Goal: Contribute content: Contribute content

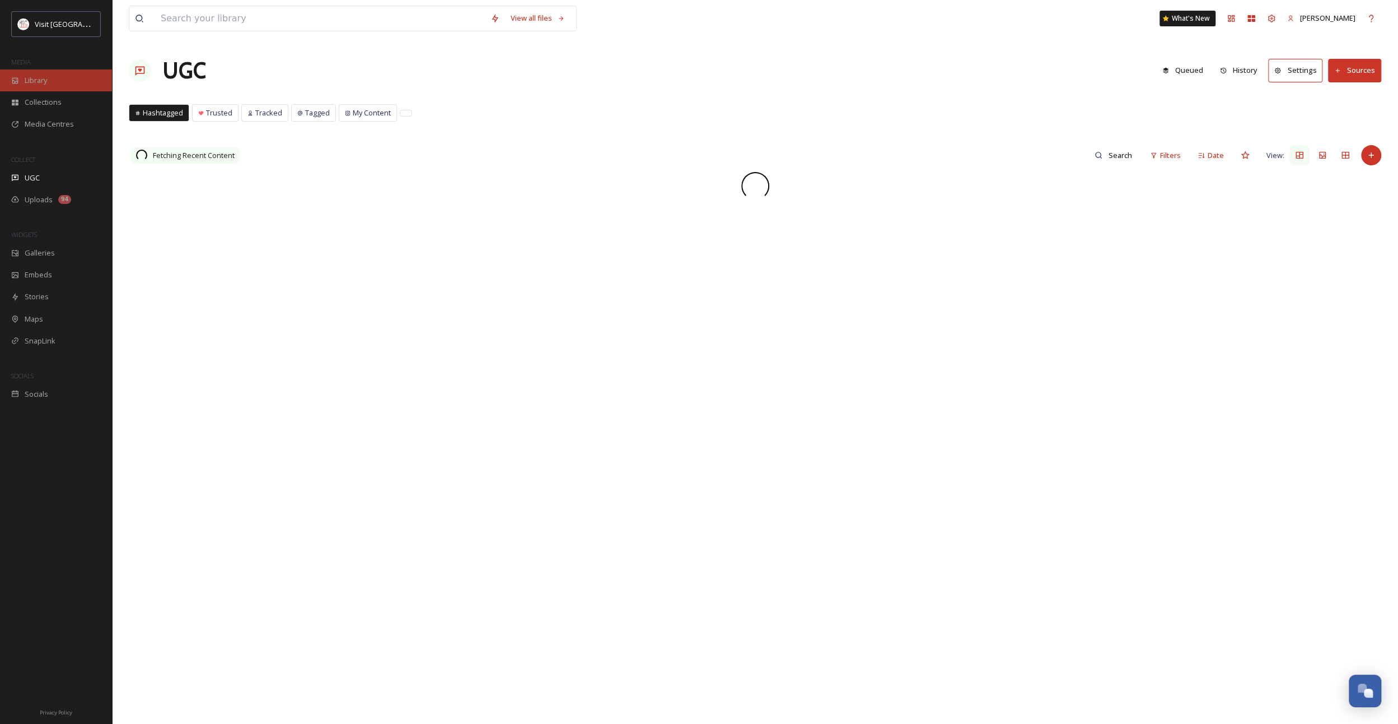
click at [30, 82] on span "Library" at bounding box center [36, 80] width 22 height 11
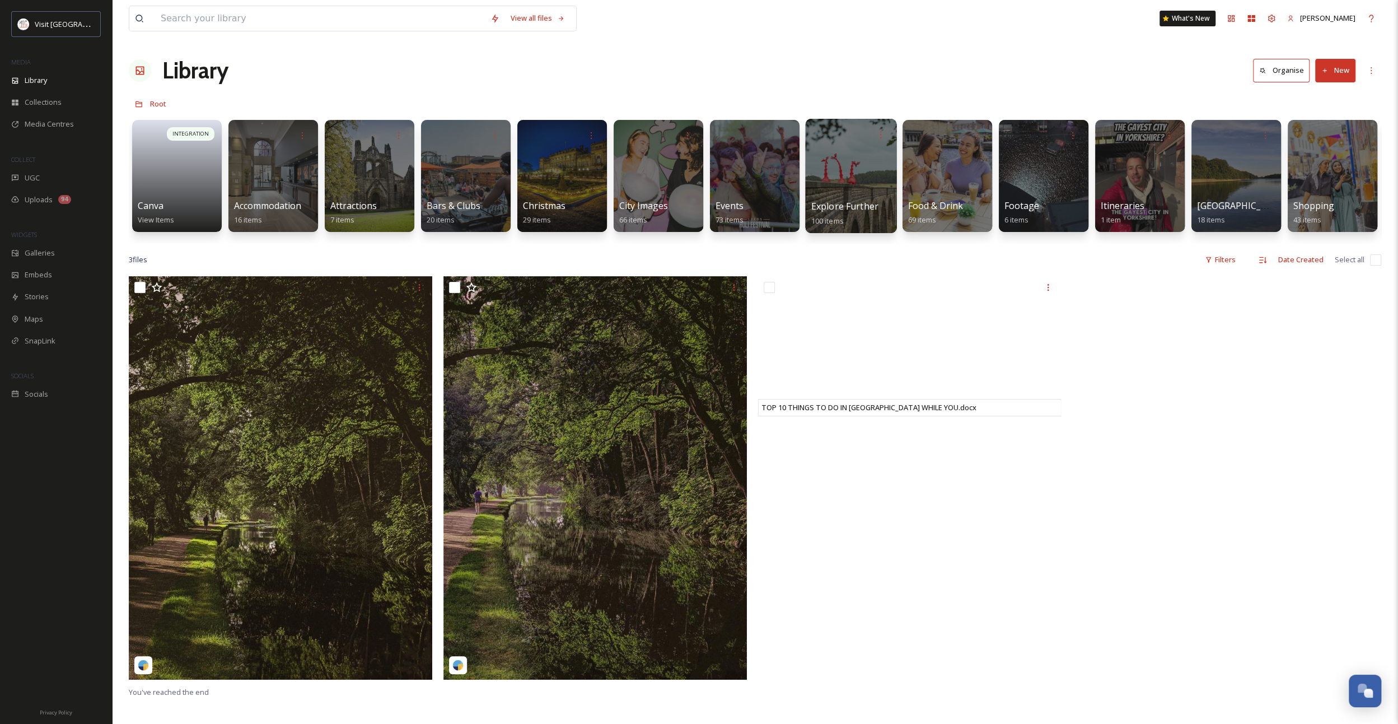
click at [885, 155] on div at bounding box center [850, 176] width 91 height 114
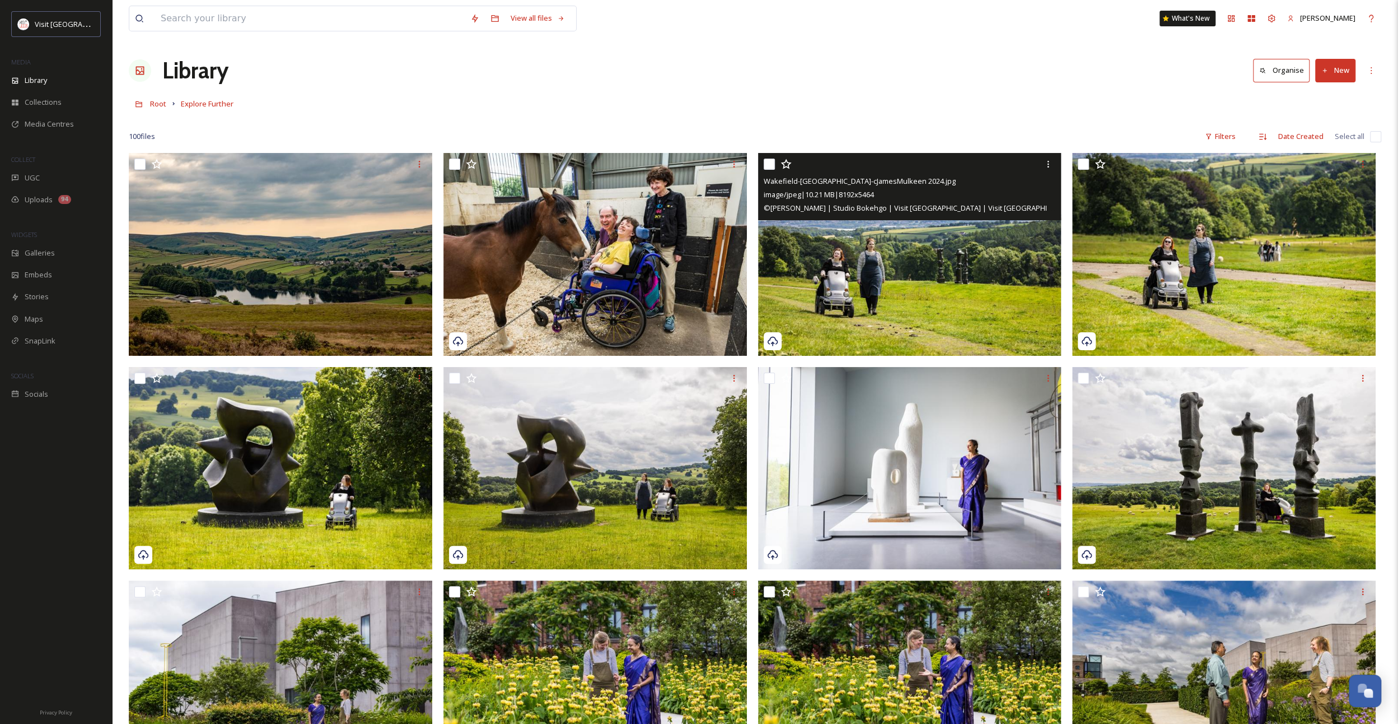
click at [817, 290] on img at bounding box center [910, 254] width 304 height 203
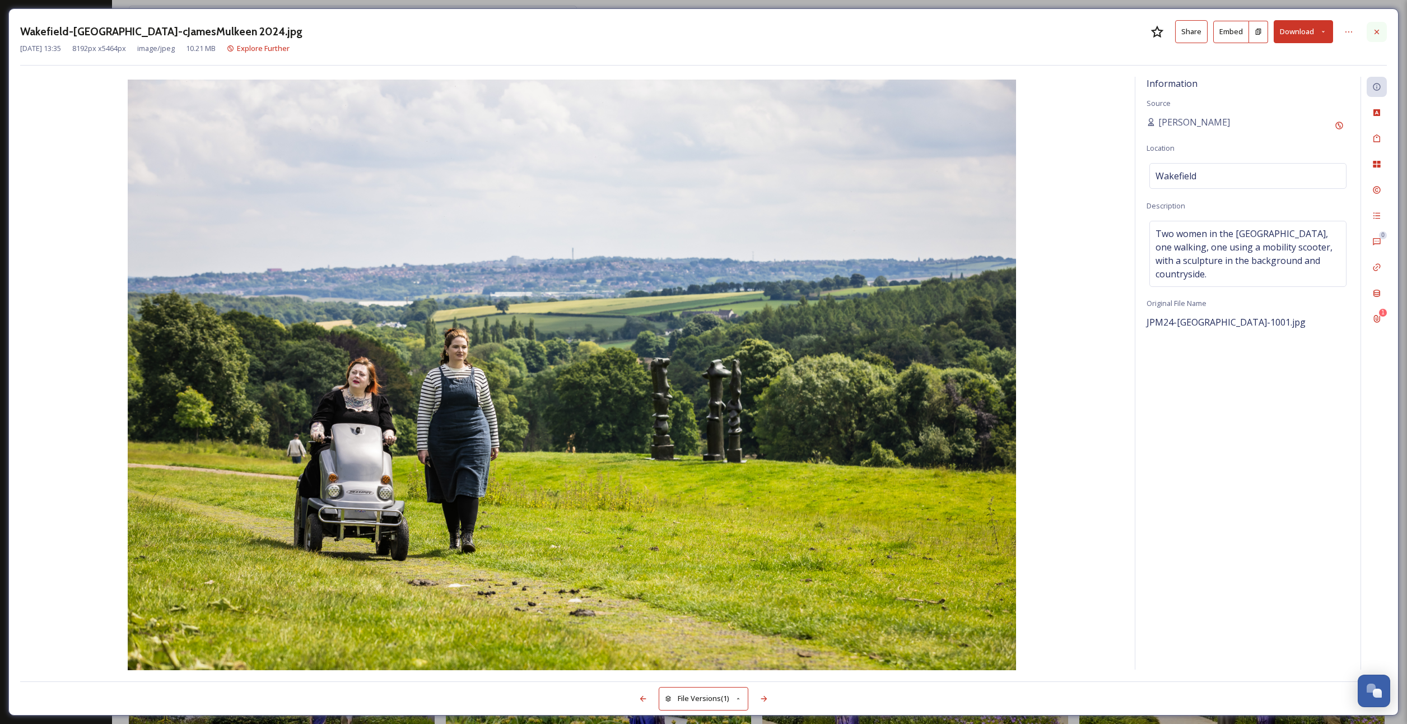
click at [1381, 32] on icon at bounding box center [1376, 31] width 9 height 9
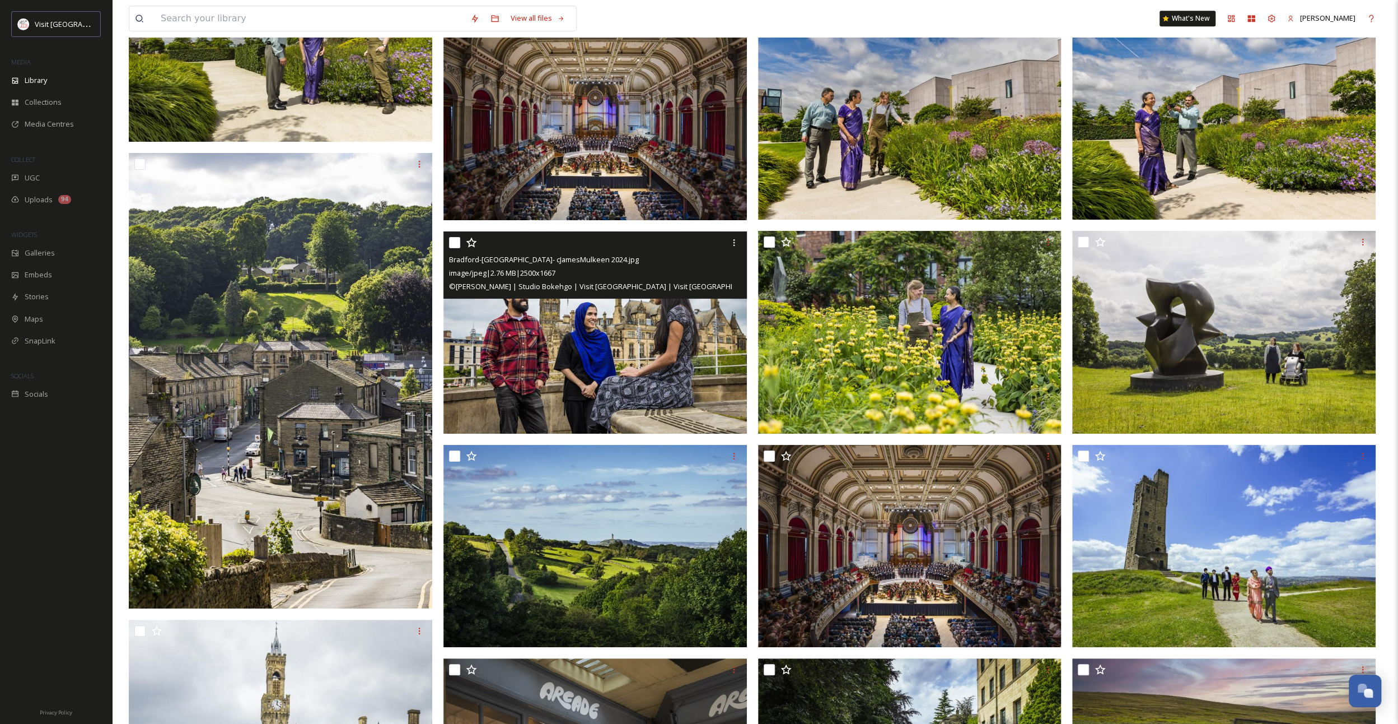
scroll to position [4944, 0]
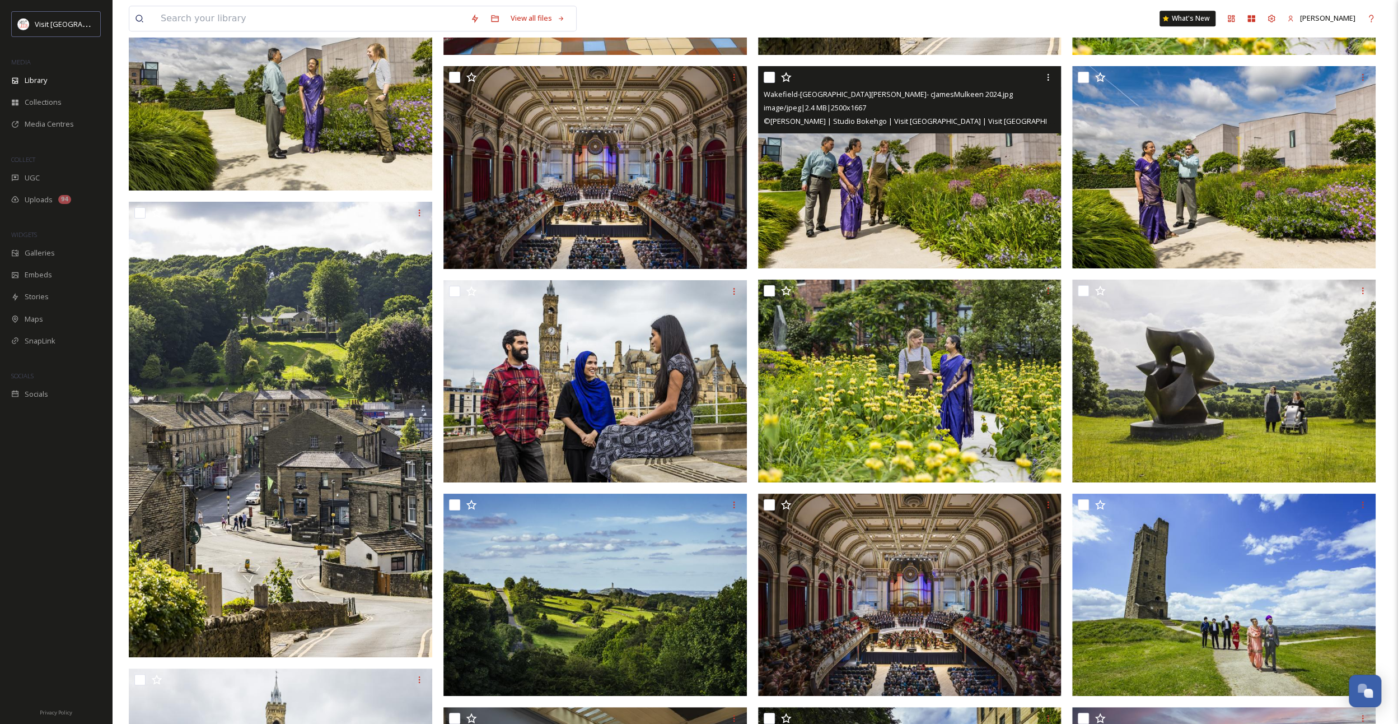
click at [906, 187] on img at bounding box center [910, 167] width 304 height 203
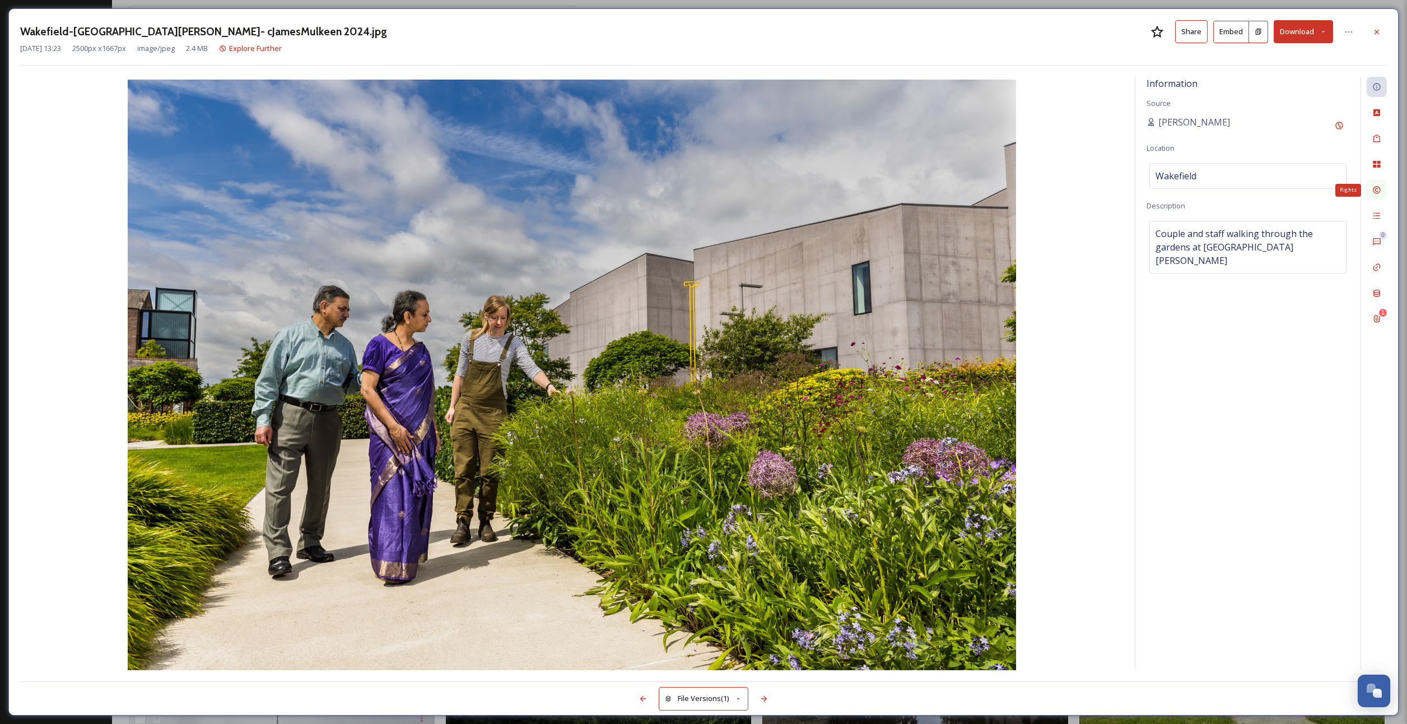
click at [1377, 185] on icon at bounding box center [1376, 189] width 9 height 9
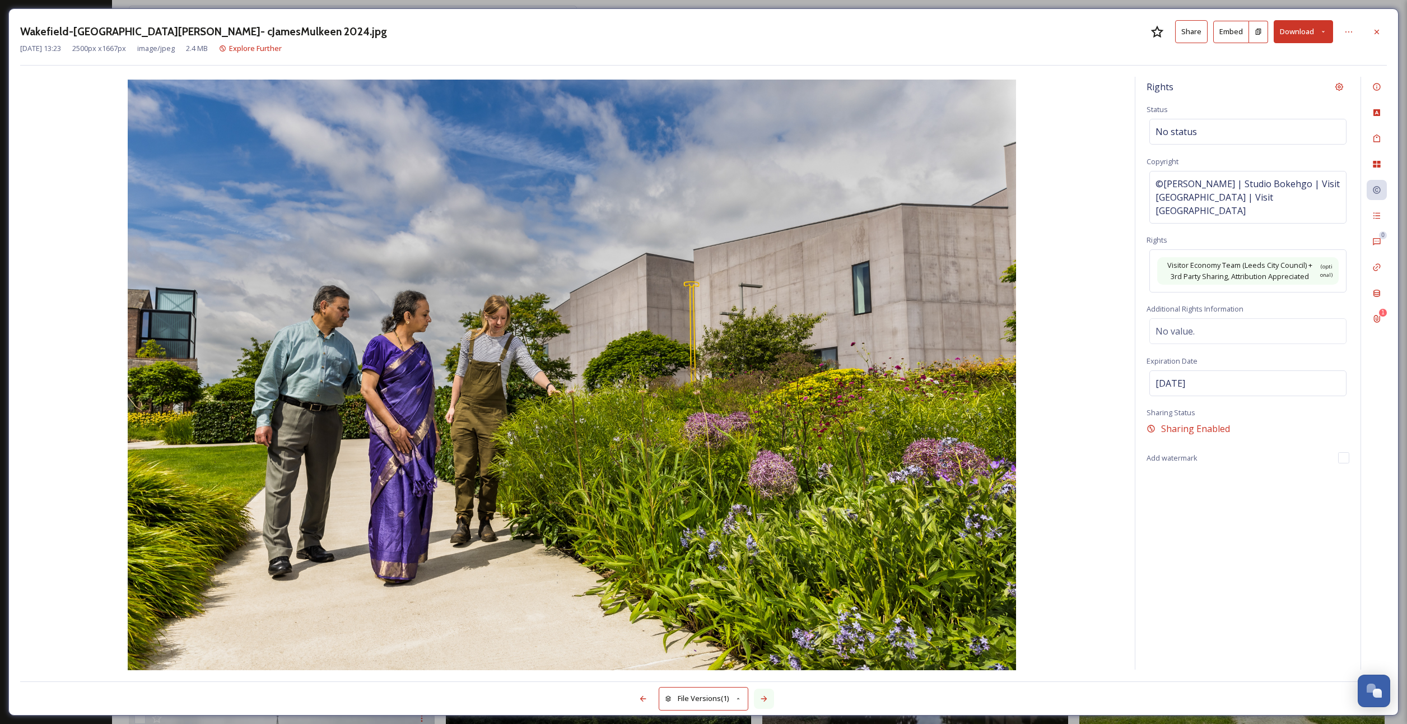
click at [759, 698] on div at bounding box center [764, 698] width 20 height 20
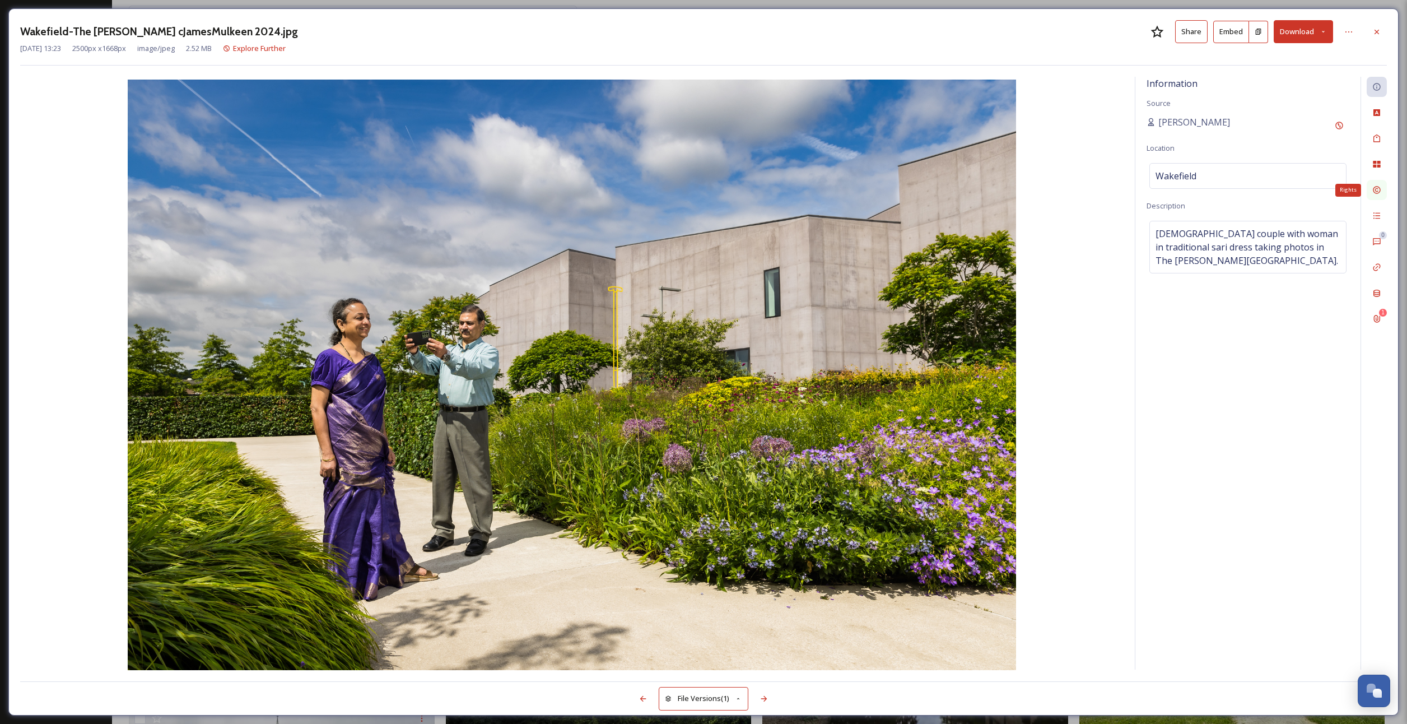
click at [1380, 189] on icon at bounding box center [1376, 190] width 7 height 7
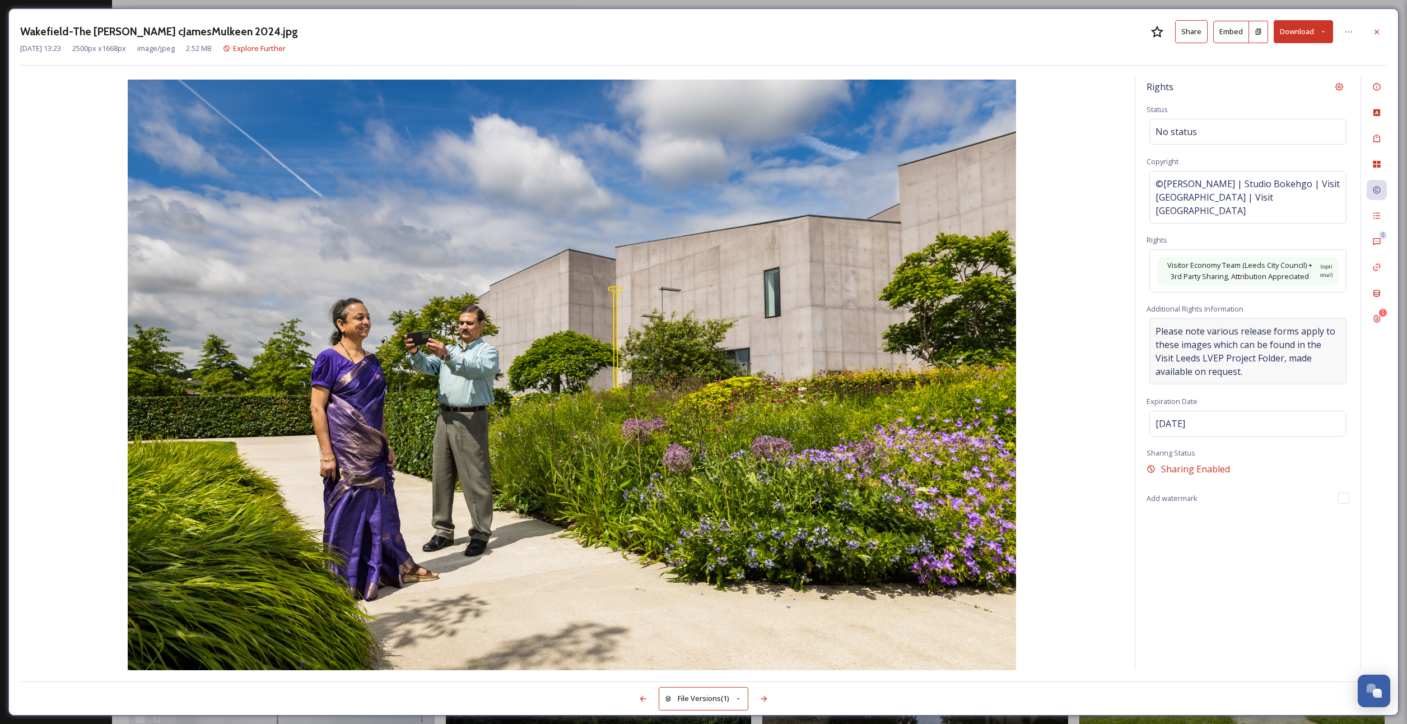
click at [1238, 342] on span "Please note various release forms apply to these images which can be found in t…" at bounding box center [1247, 351] width 185 height 54
drag, startPoint x: 1338, startPoint y: 342, endPoint x: 1132, endPoint y: 307, distance: 208.6
click at [1132, 307] on div "Rights Status No status Copyright ©[PERSON_NAME] | Studio Bokehgo | Visit [GEOG…" at bounding box center [703, 373] width 1367 height 593
click at [643, 696] on icon at bounding box center [642, 698] width 9 height 9
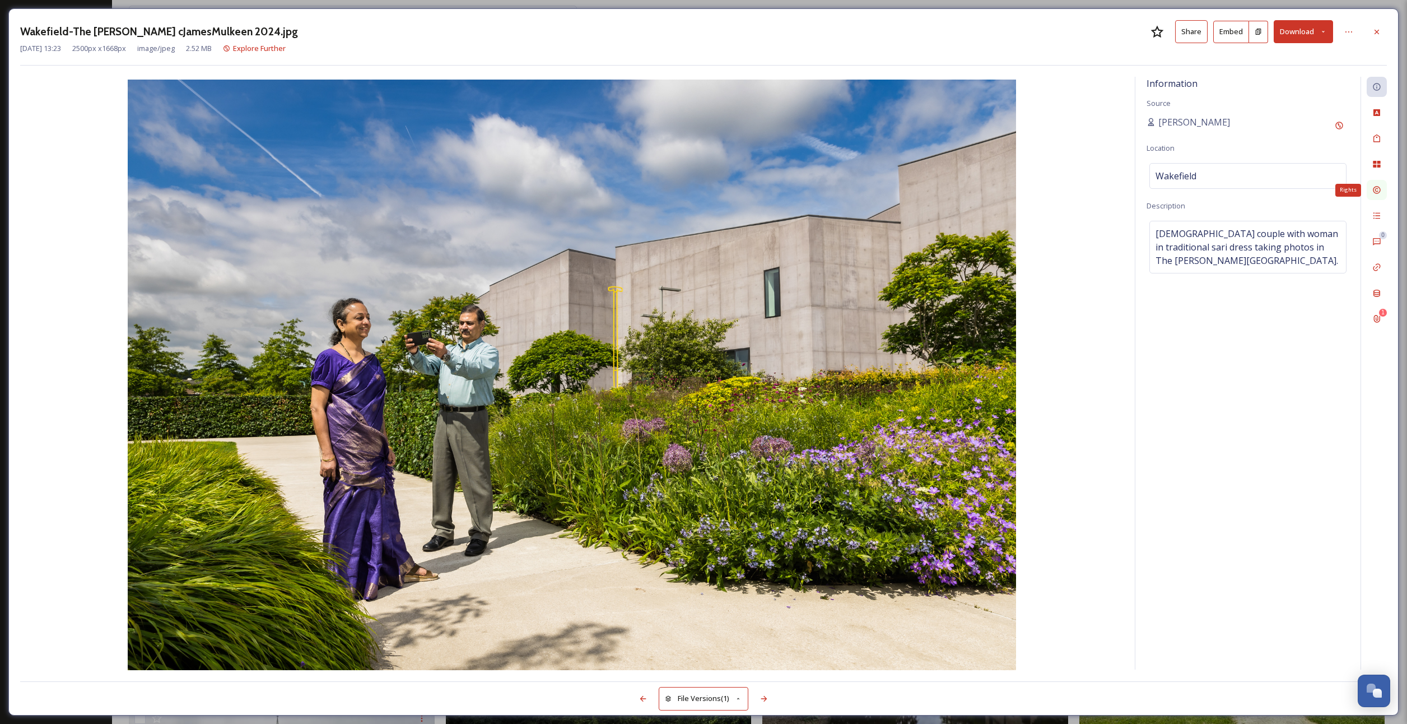
click at [1373, 190] on icon at bounding box center [1376, 190] width 7 height 7
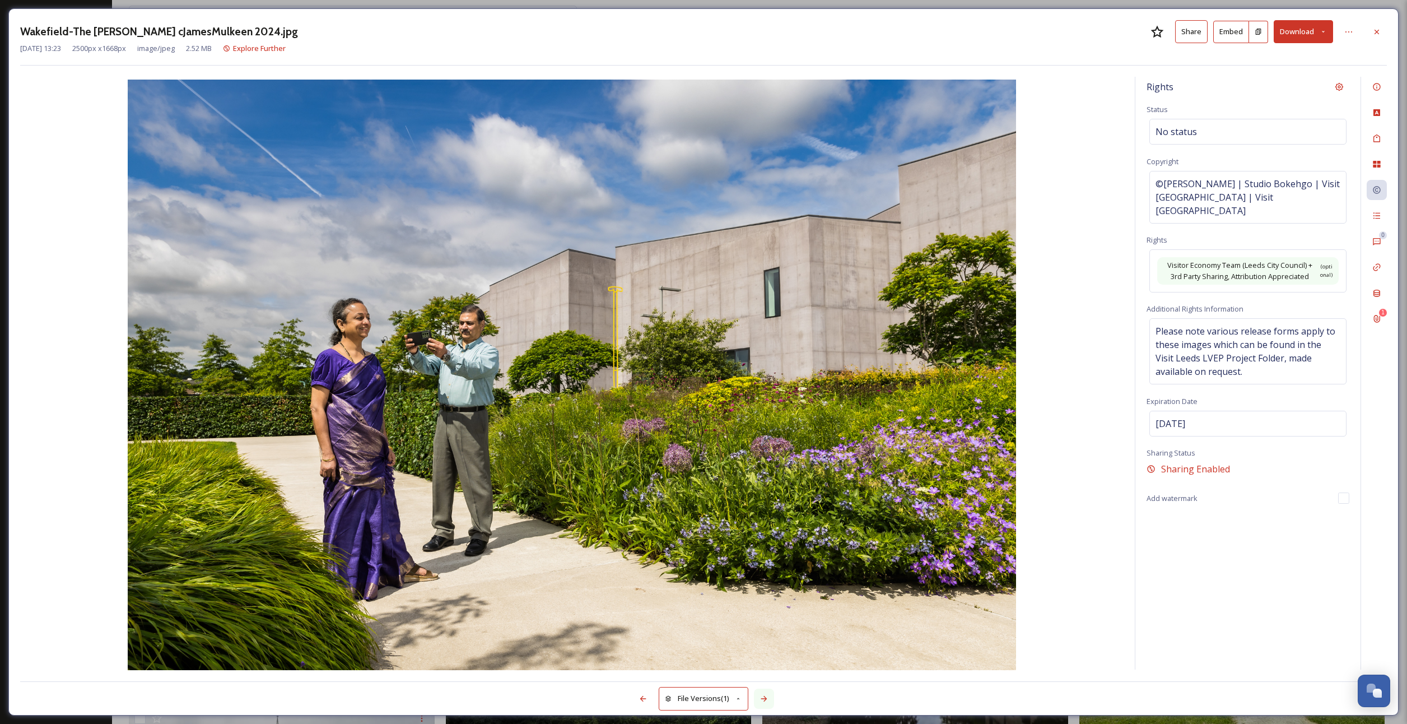
click at [770, 697] on div at bounding box center [764, 698] width 20 height 20
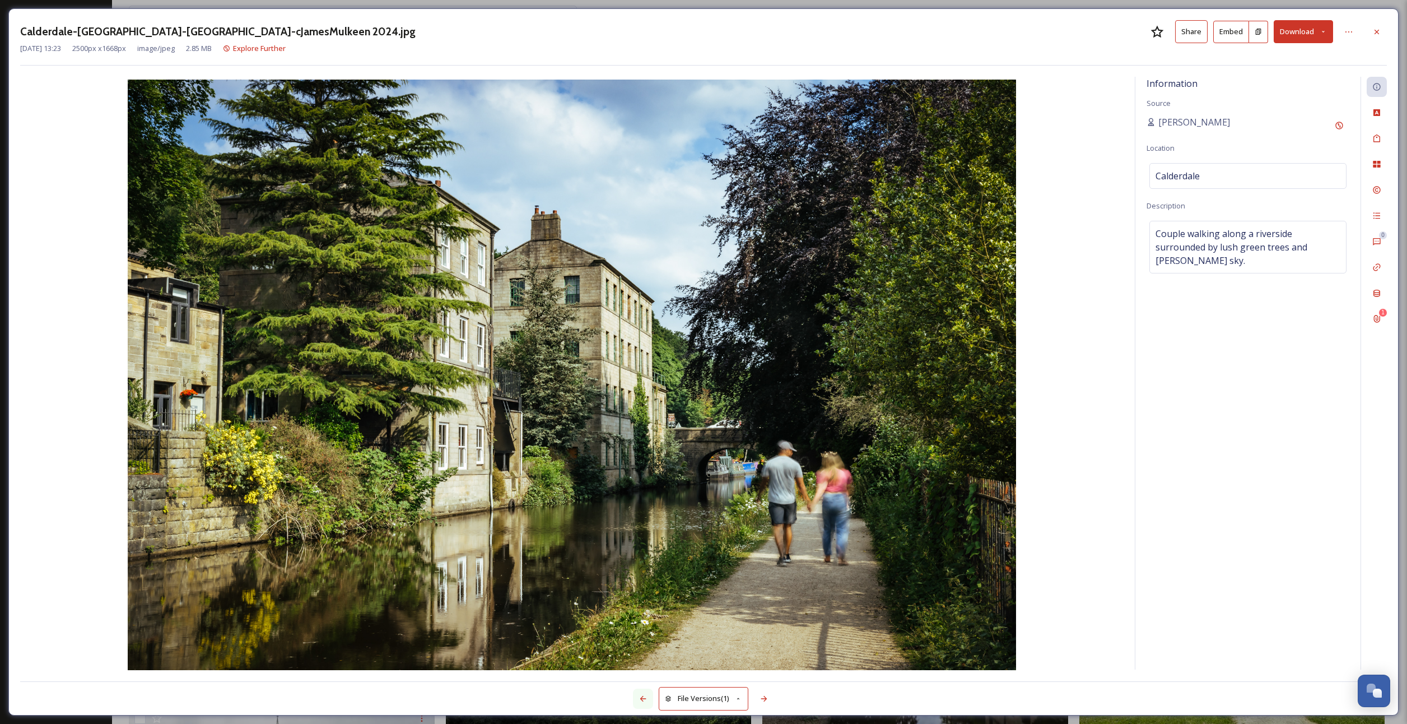
click at [638, 699] on icon at bounding box center [642, 698] width 9 height 9
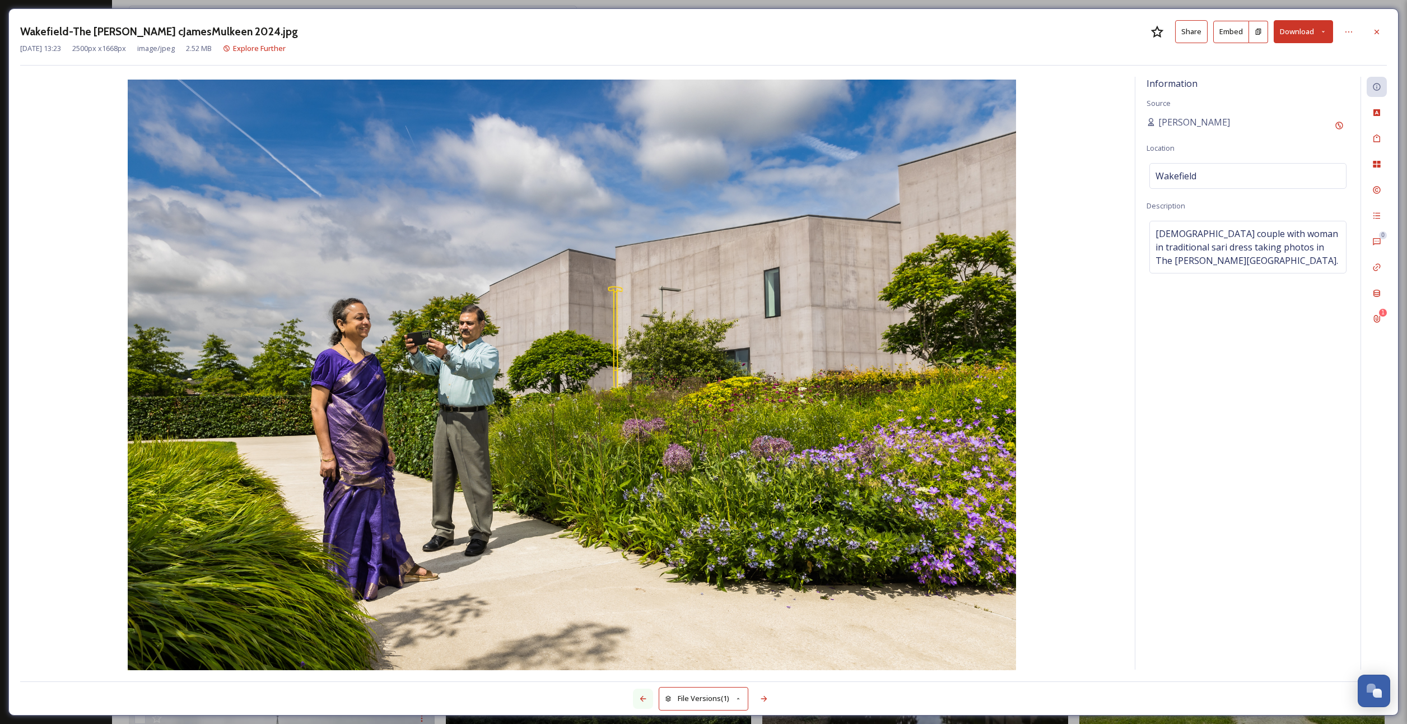
click at [638, 699] on icon at bounding box center [642, 698] width 9 height 9
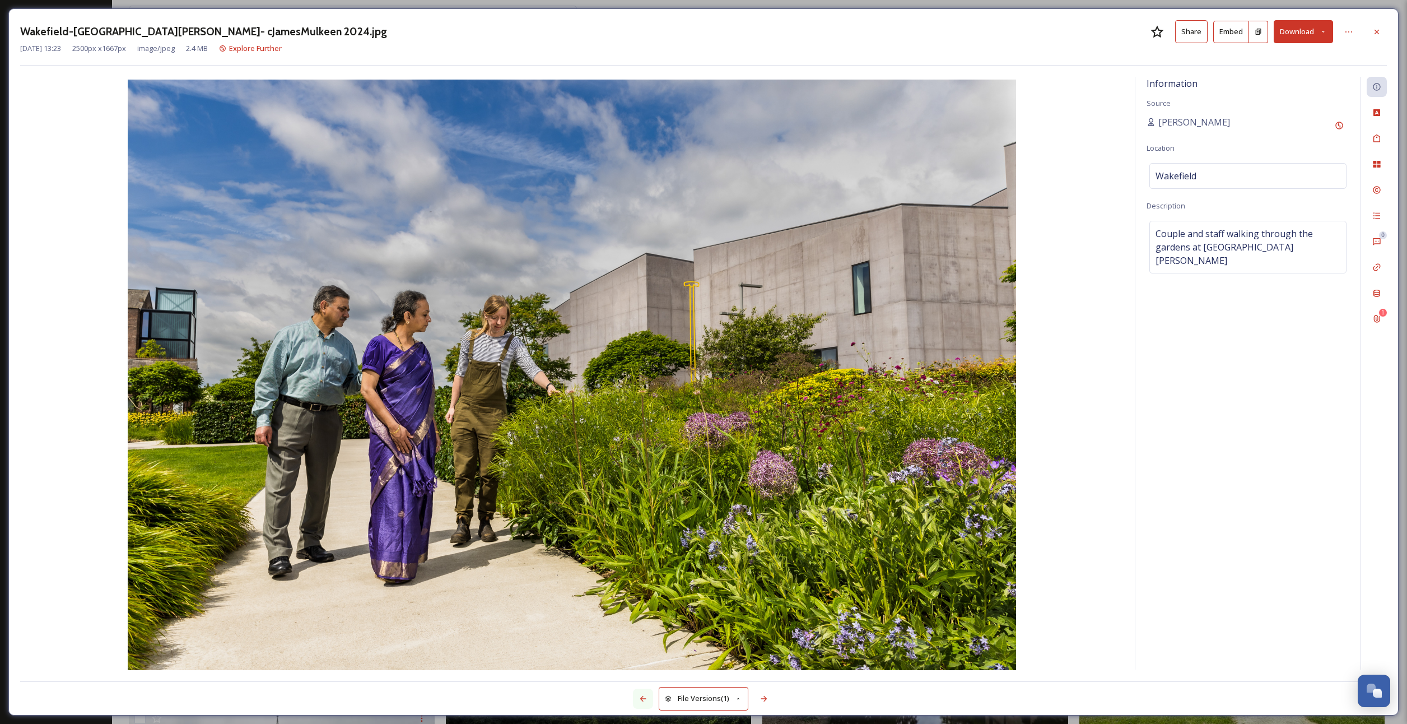
click at [640, 697] on icon at bounding box center [642, 698] width 9 height 9
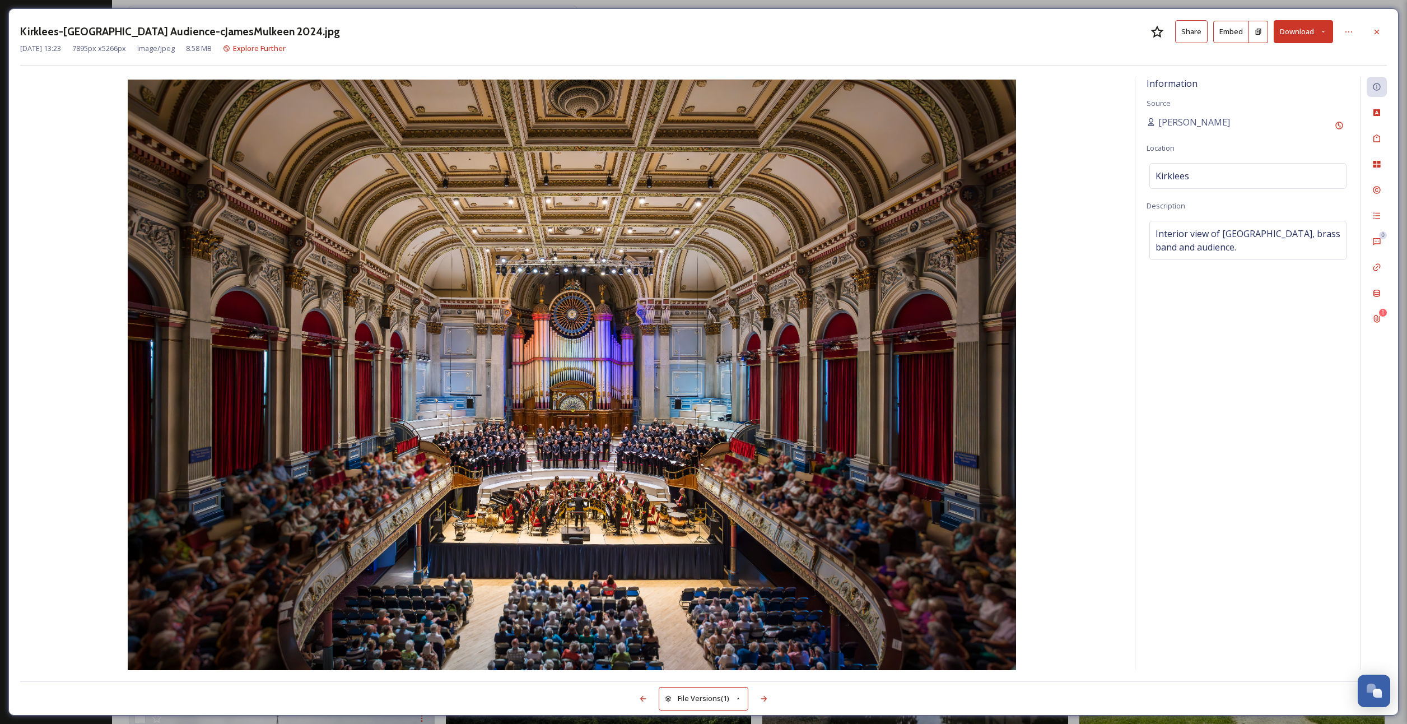
click at [1381, 31] on icon at bounding box center [1376, 31] width 9 height 9
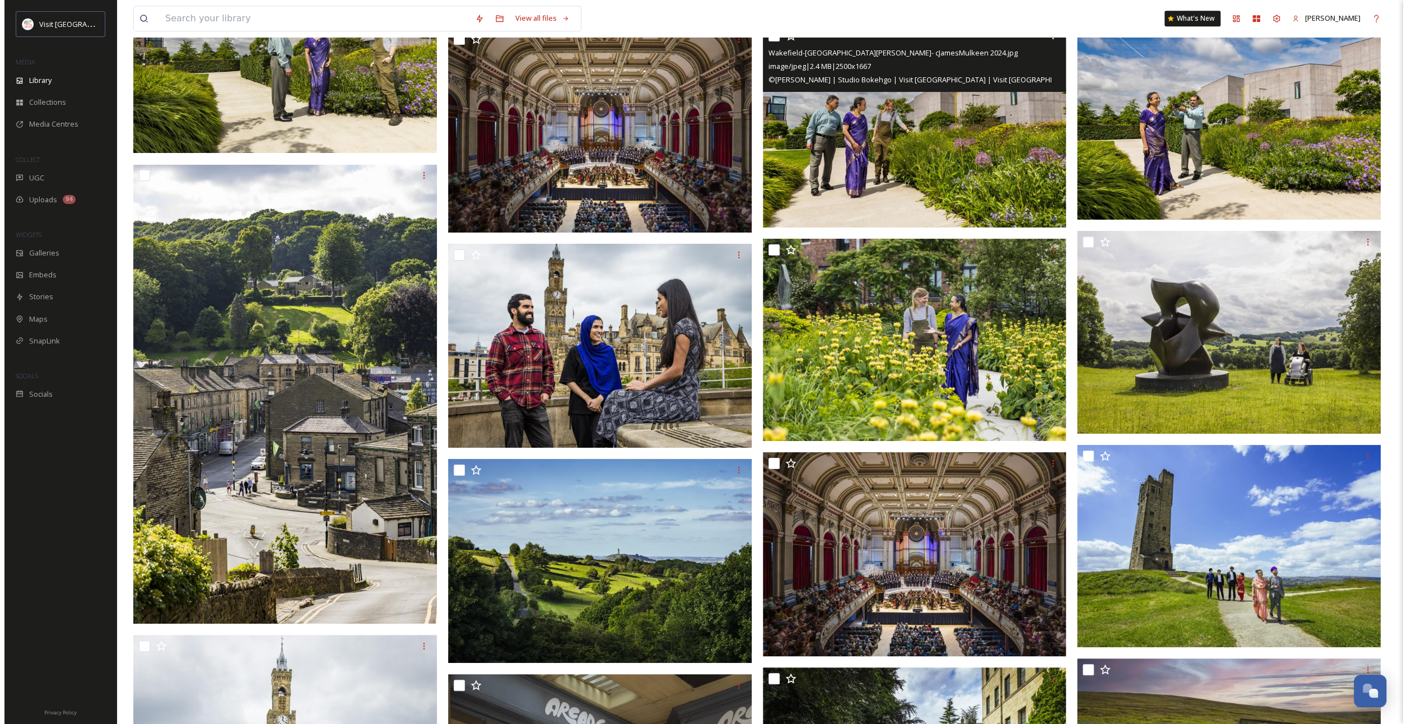
scroll to position [4878, 0]
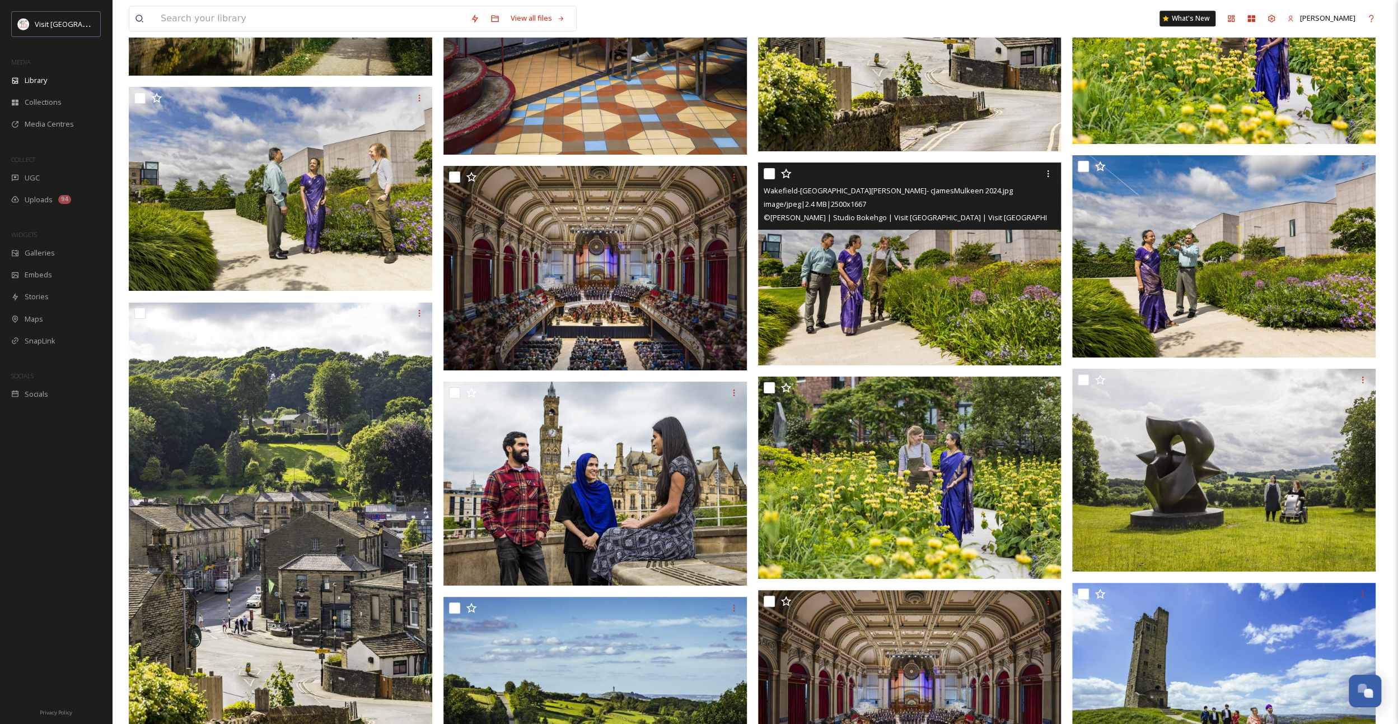
click at [927, 277] on img at bounding box center [910, 263] width 304 height 203
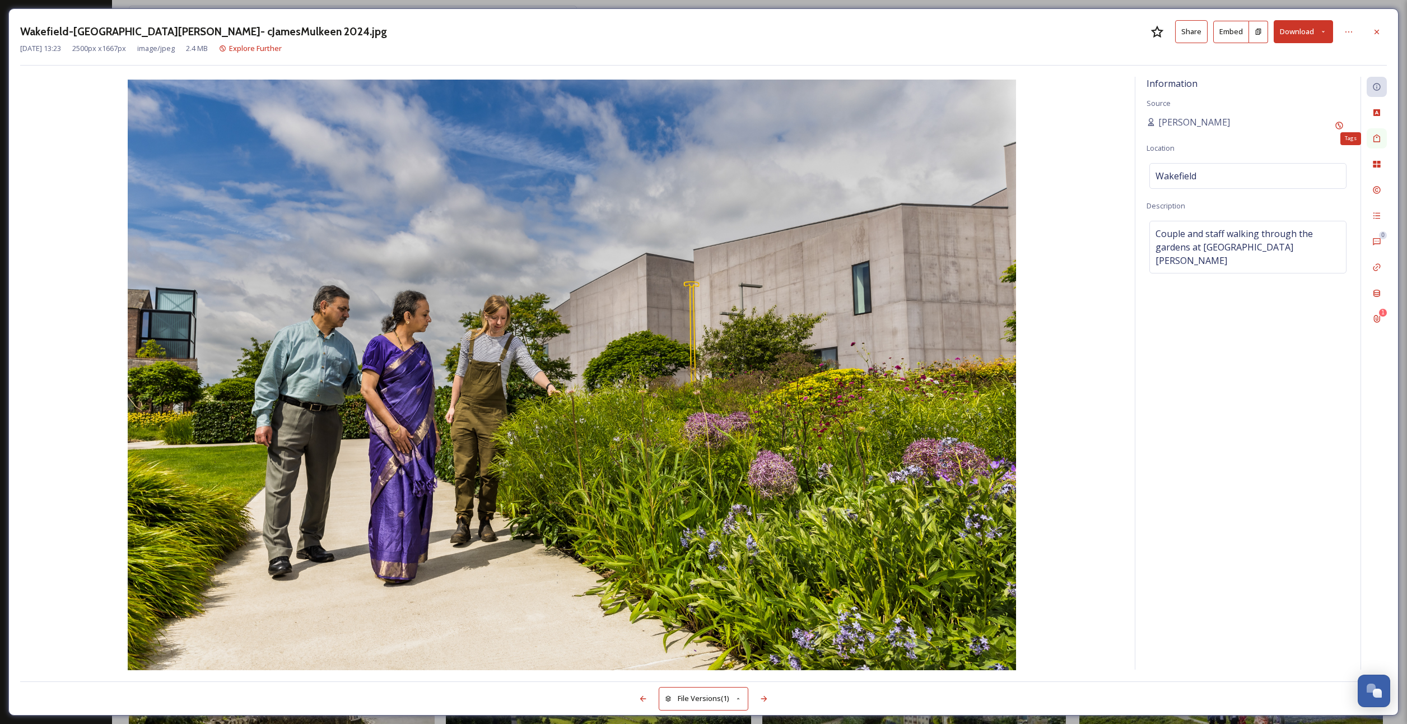
click at [1384, 137] on div "Tags" at bounding box center [1377, 138] width 20 height 20
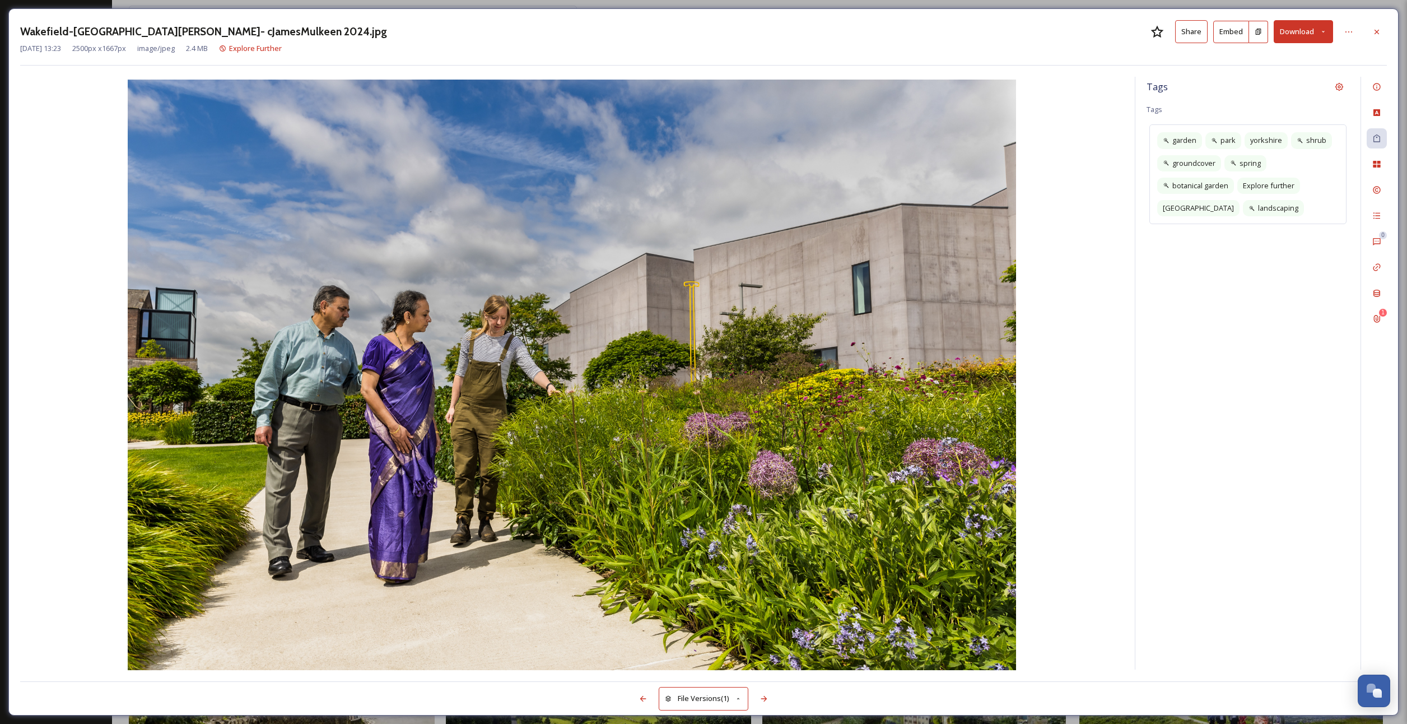
click at [1366, 186] on div "0 1" at bounding box center [1373, 373] width 26 height 593
click at [1379, 188] on icon at bounding box center [1376, 189] width 9 height 9
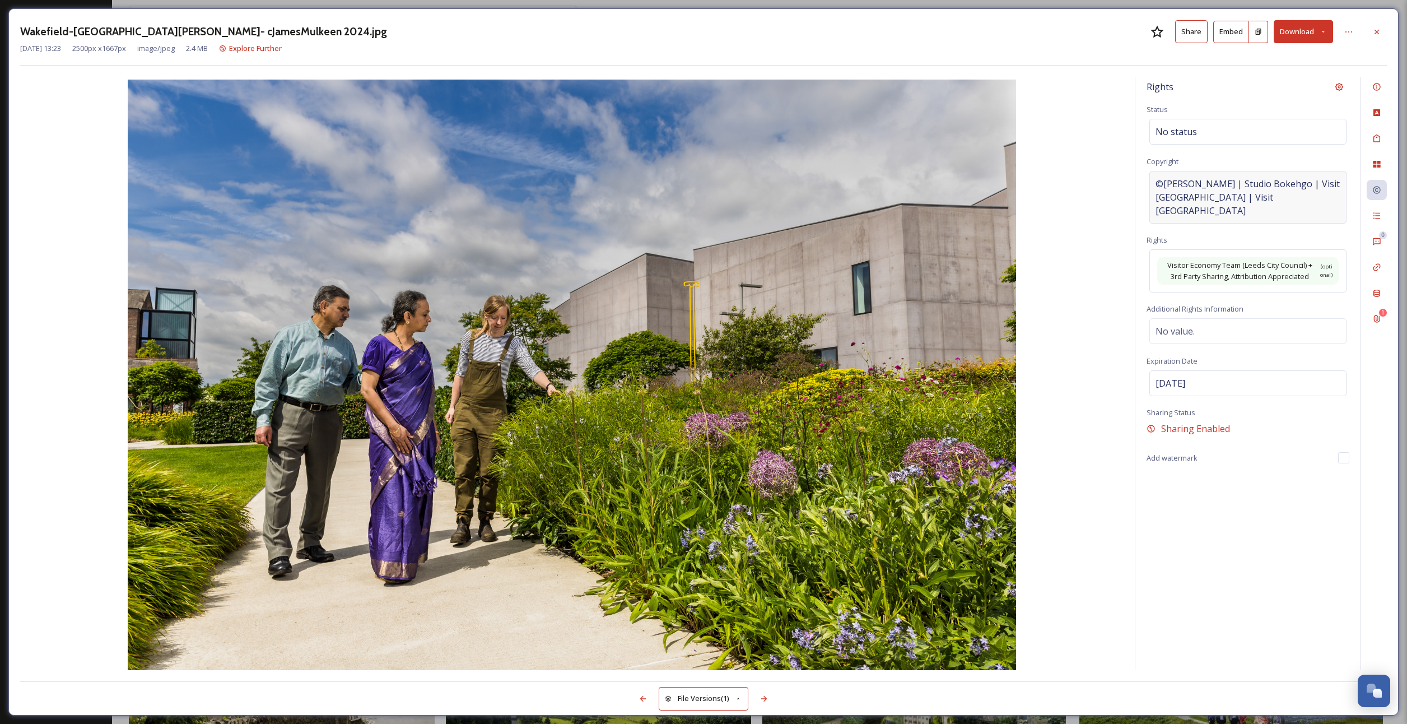
click at [1212, 194] on span "©[PERSON_NAME] | Studio Bokehgo | Visit [GEOGRAPHIC_DATA] | Visit [GEOGRAPHIC_D…" at bounding box center [1247, 197] width 185 height 40
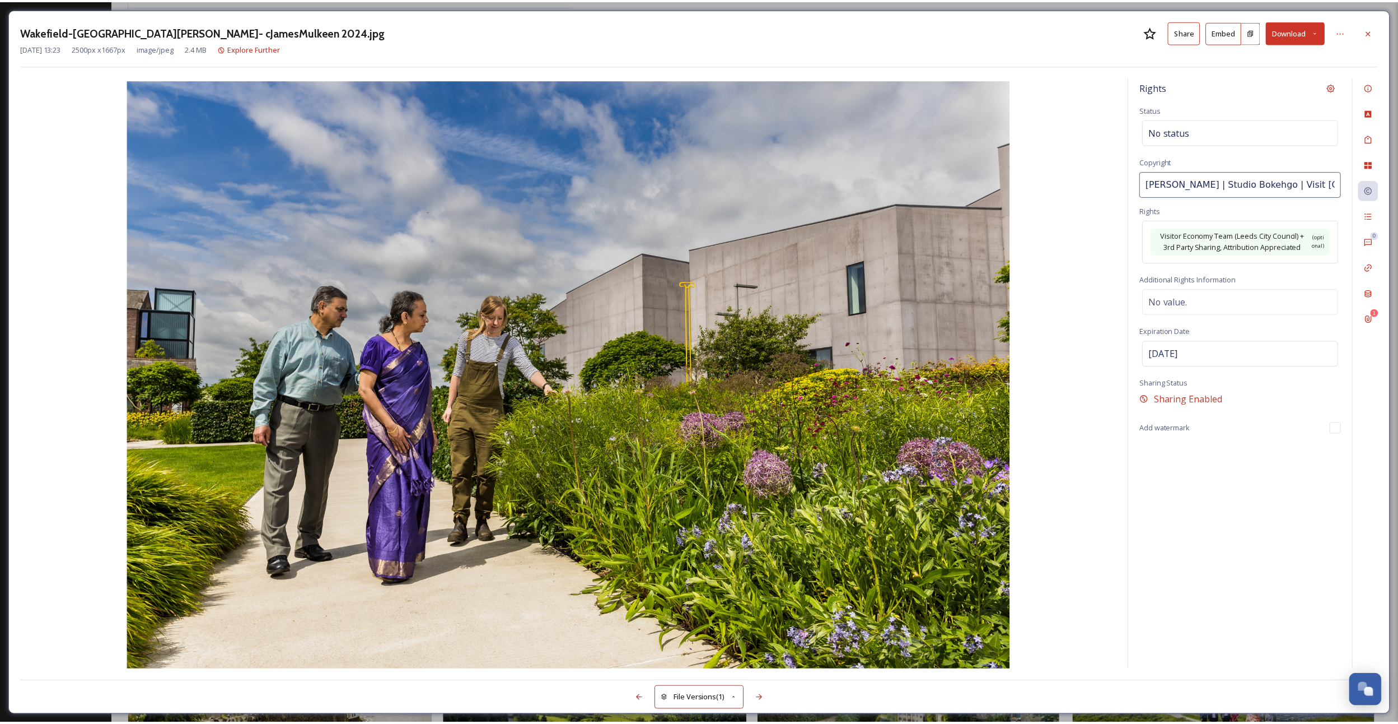
scroll to position [0, 40]
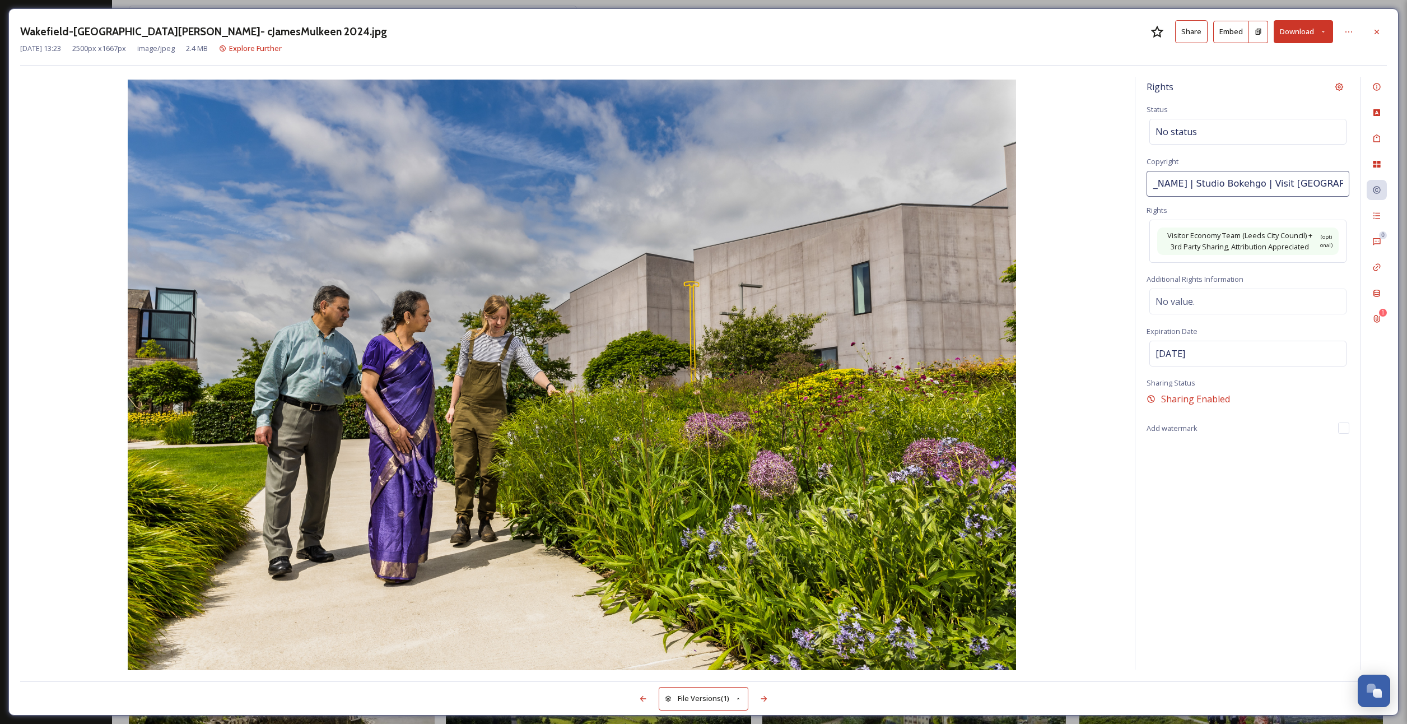
click at [1255, 181] on input "[PERSON_NAME] | Studio Bokehgo | Visit [GEOGRAPHIC_DATA] | Visit [GEOGRAPHIC_DA…" at bounding box center [1247, 184] width 203 height 26
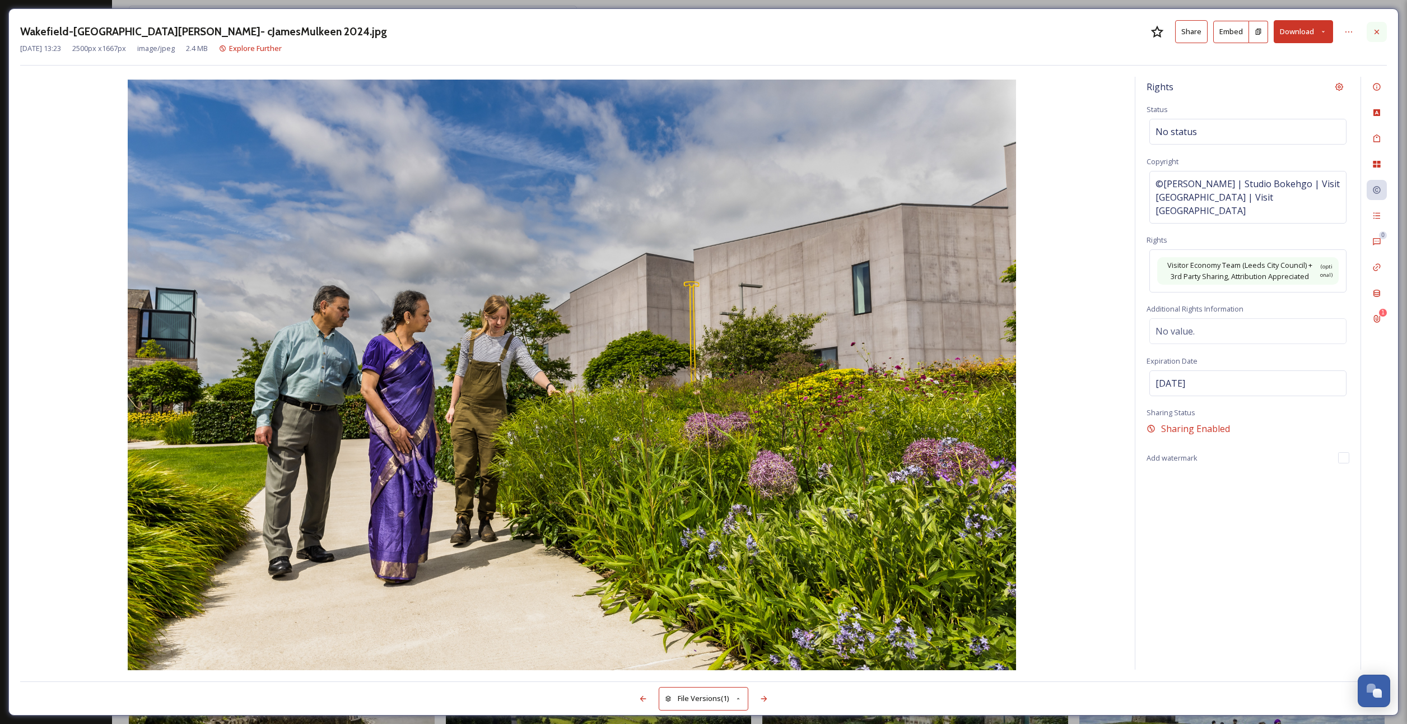
click at [1372, 30] on div at bounding box center [1377, 32] width 20 height 20
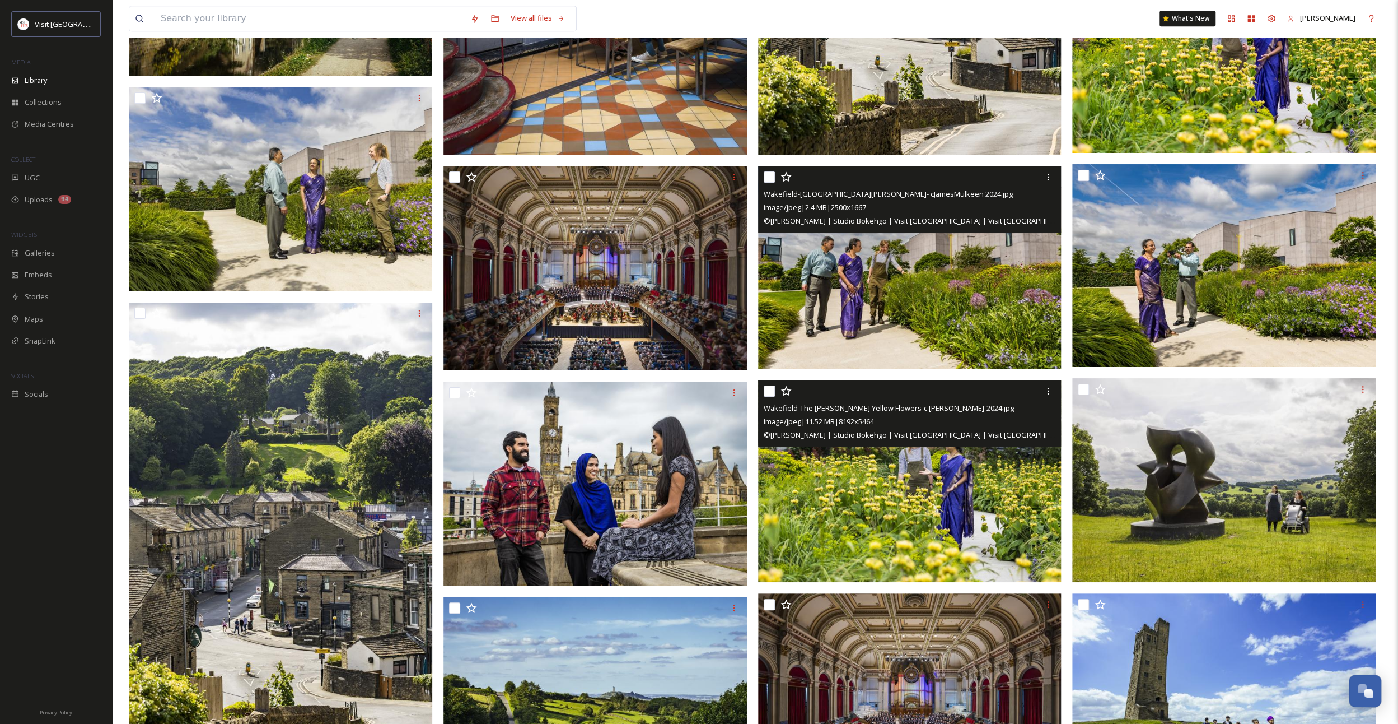
click at [982, 512] on img at bounding box center [910, 481] width 304 height 203
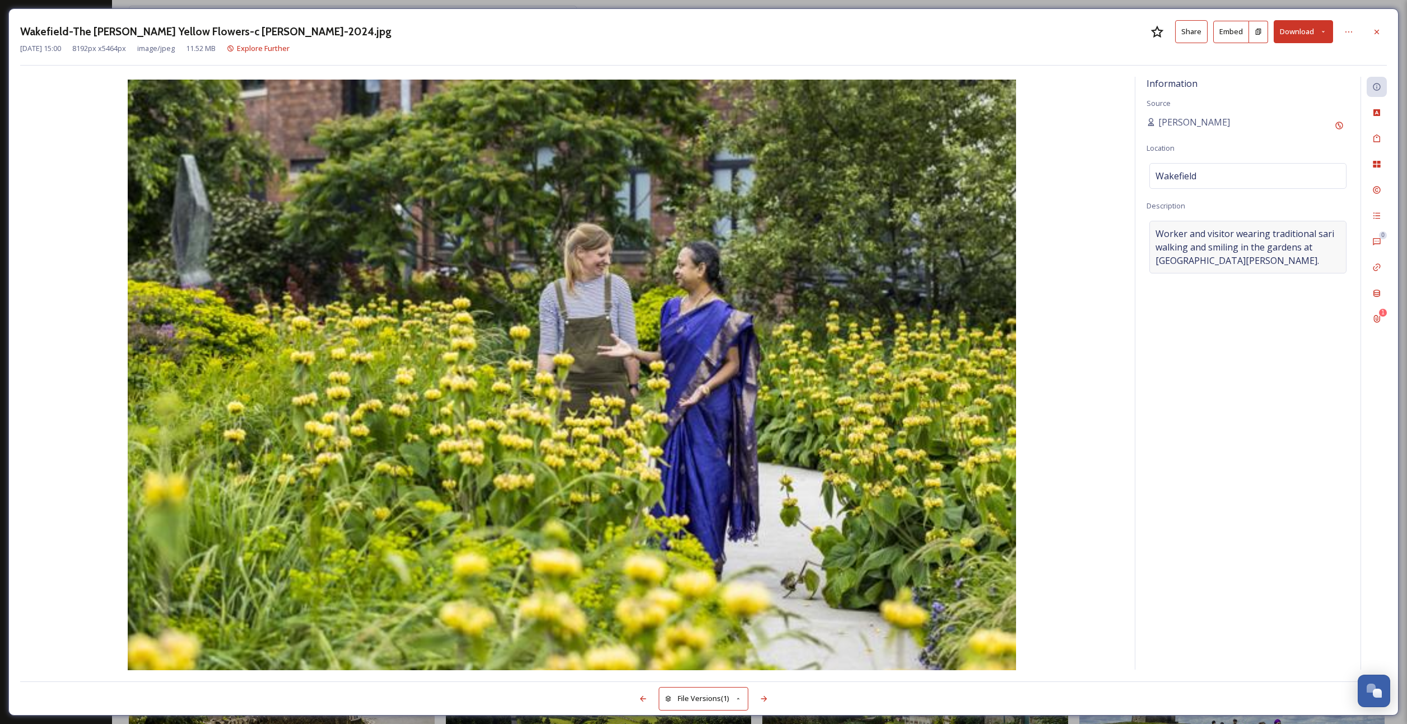
click at [1206, 237] on span "Worker and visitor wearing traditional sari walking and smiling in the gardens …" at bounding box center [1247, 247] width 185 height 40
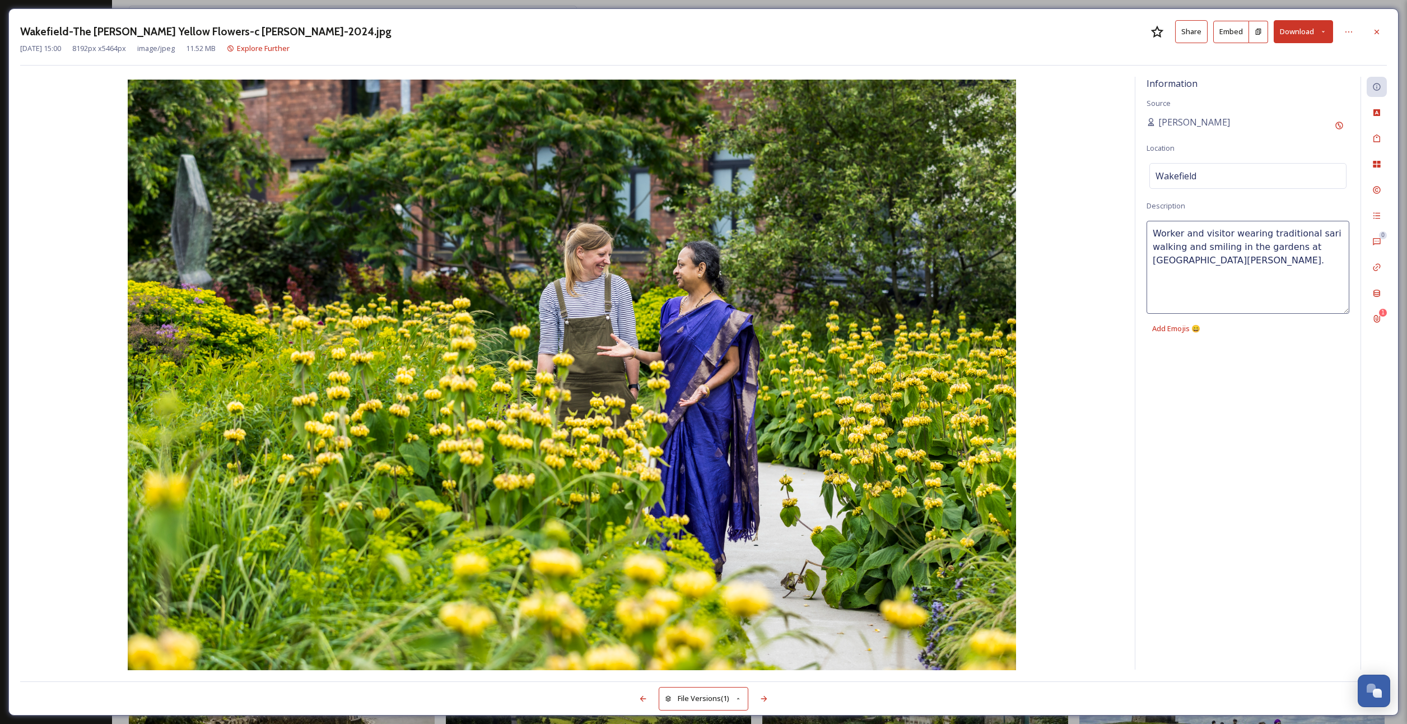
click at [1206, 237] on textarea "Worker and visitor wearing traditional sari walking and smiling in the gardens …" at bounding box center [1247, 267] width 203 height 93
click at [1379, 30] on icon at bounding box center [1376, 31] width 9 height 9
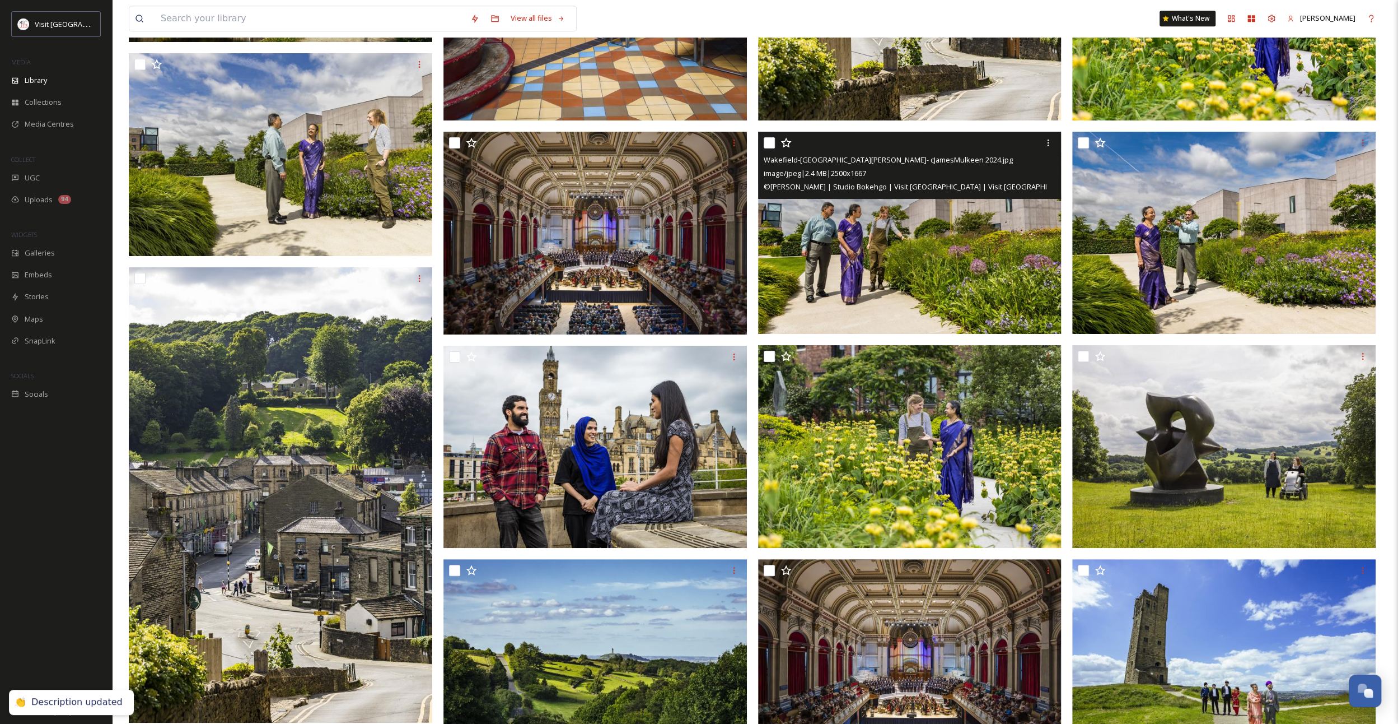
click at [957, 242] on img at bounding box center [910, 233] width 304 height 203
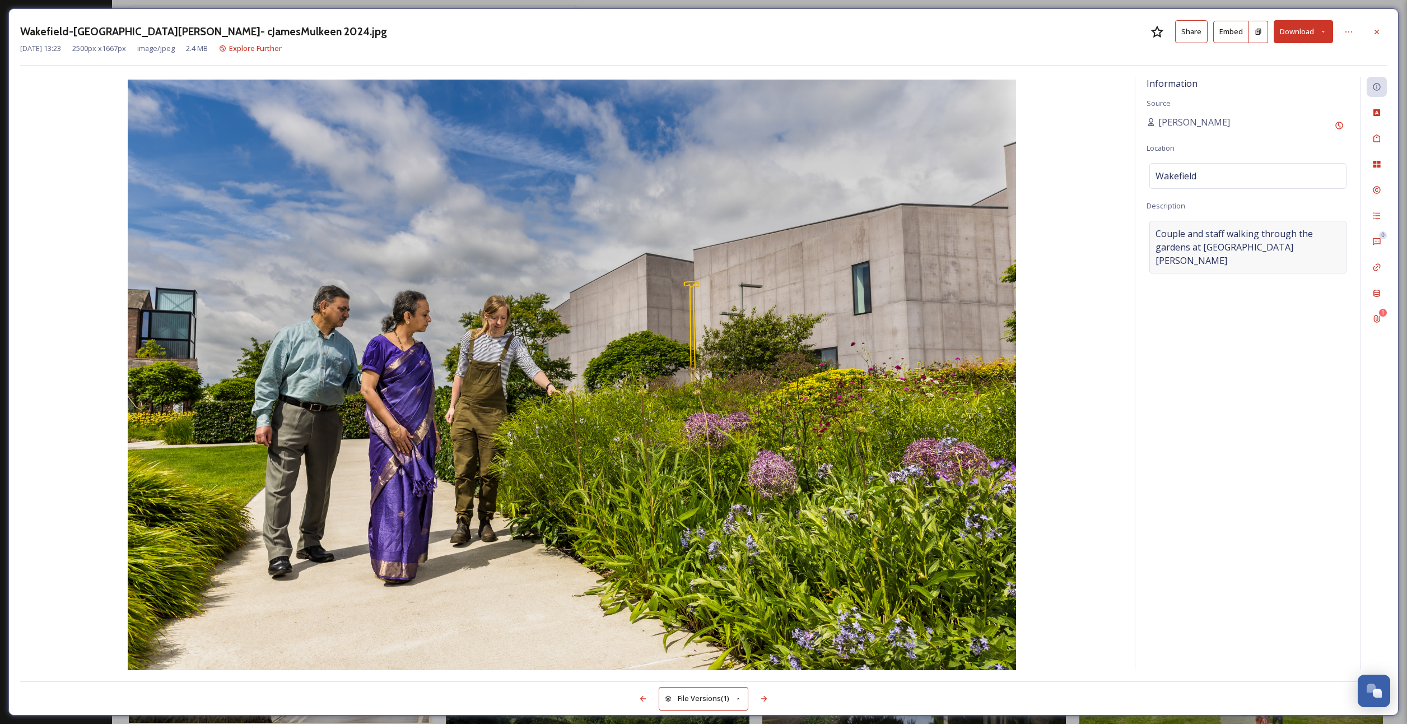
click at [1201, 235] on span "Couple and staff walking through the gardens at [GEOGRAPHIC_DATA][PERSON_NAME]" at bounding box center [1247, 247] width 185 height 40
click at [1201, 235] on textarea "Couple and staff walking through the gardens at [GEOGRAPHIC_DATA][PERSON_NAME]" at bounding box center [1247, 267] width 203 height 93
click at [1378, 28] on icon at bounding box center [1376, 31] width 9 height 9
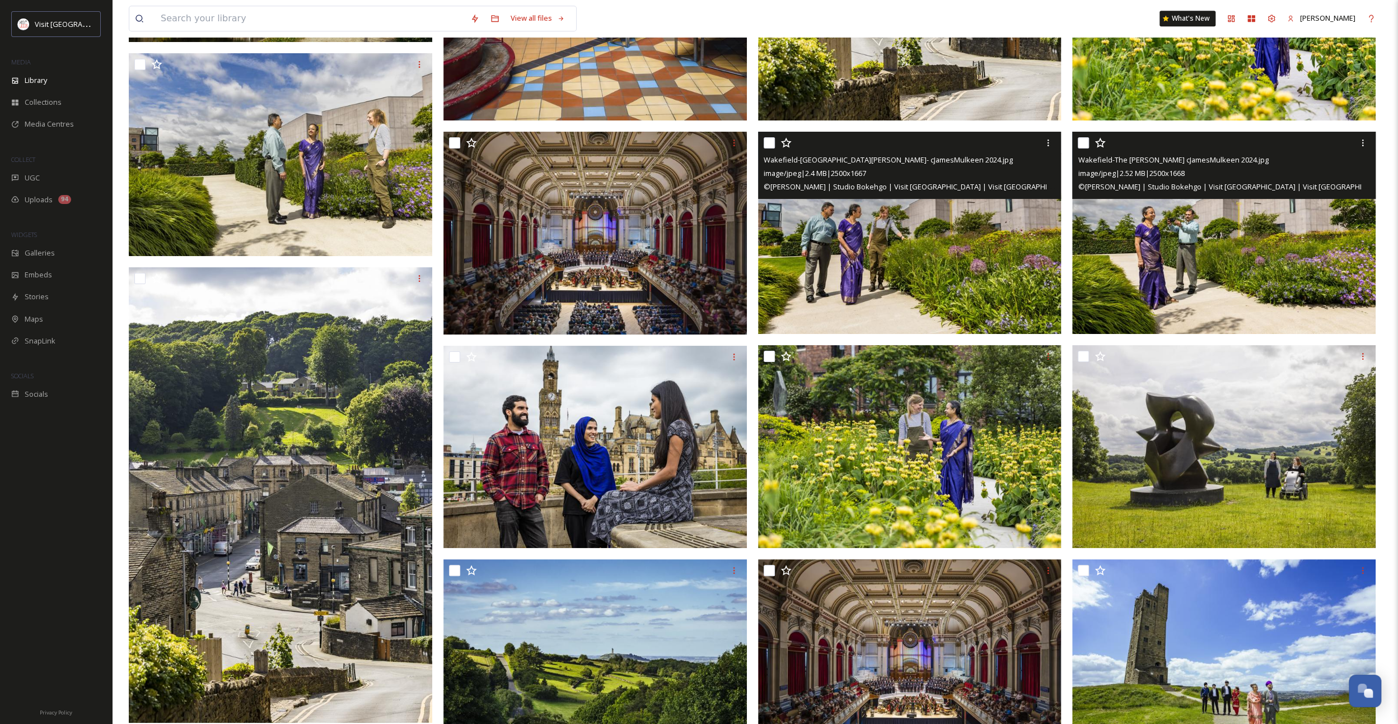
click at [1280, 241] on img at bounding box center [1225, 233] width 304 height 203
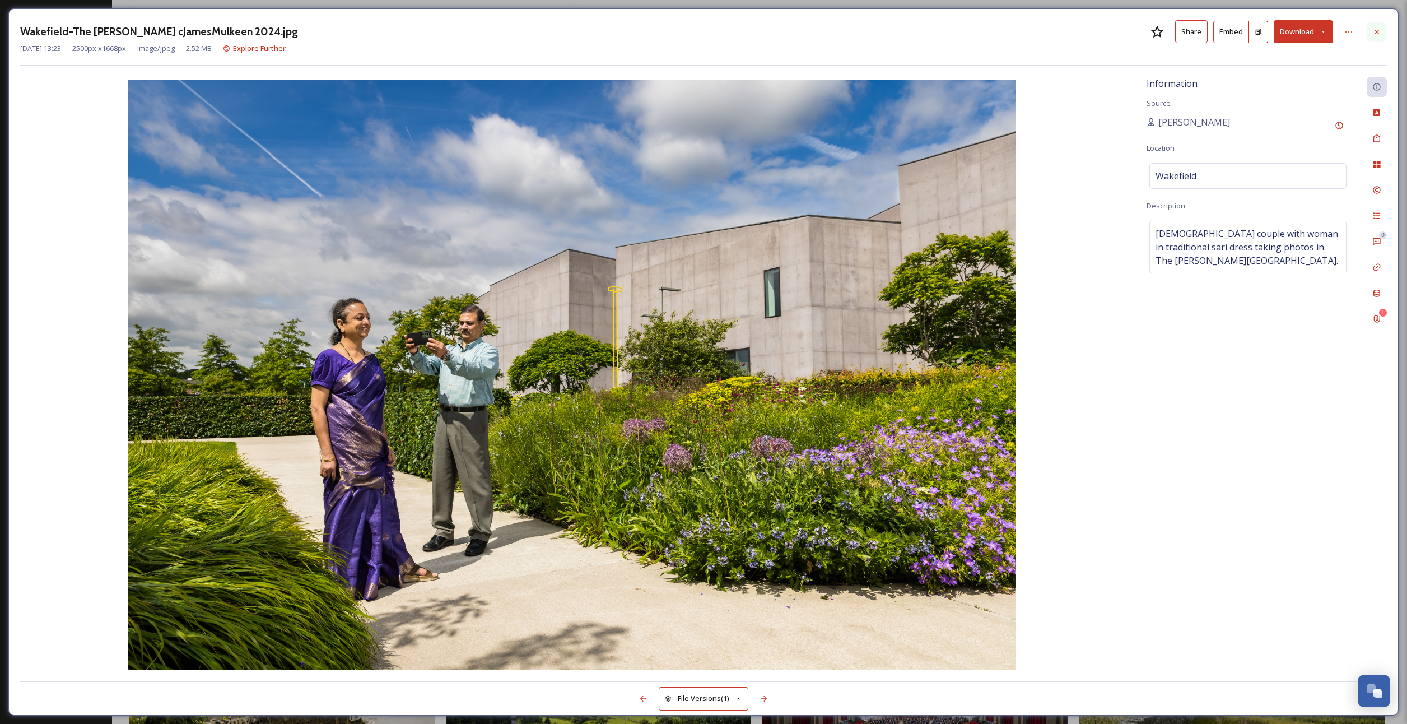
click at [1374, 32] on icon at bounding box center [1376, 31] width 9 height 9
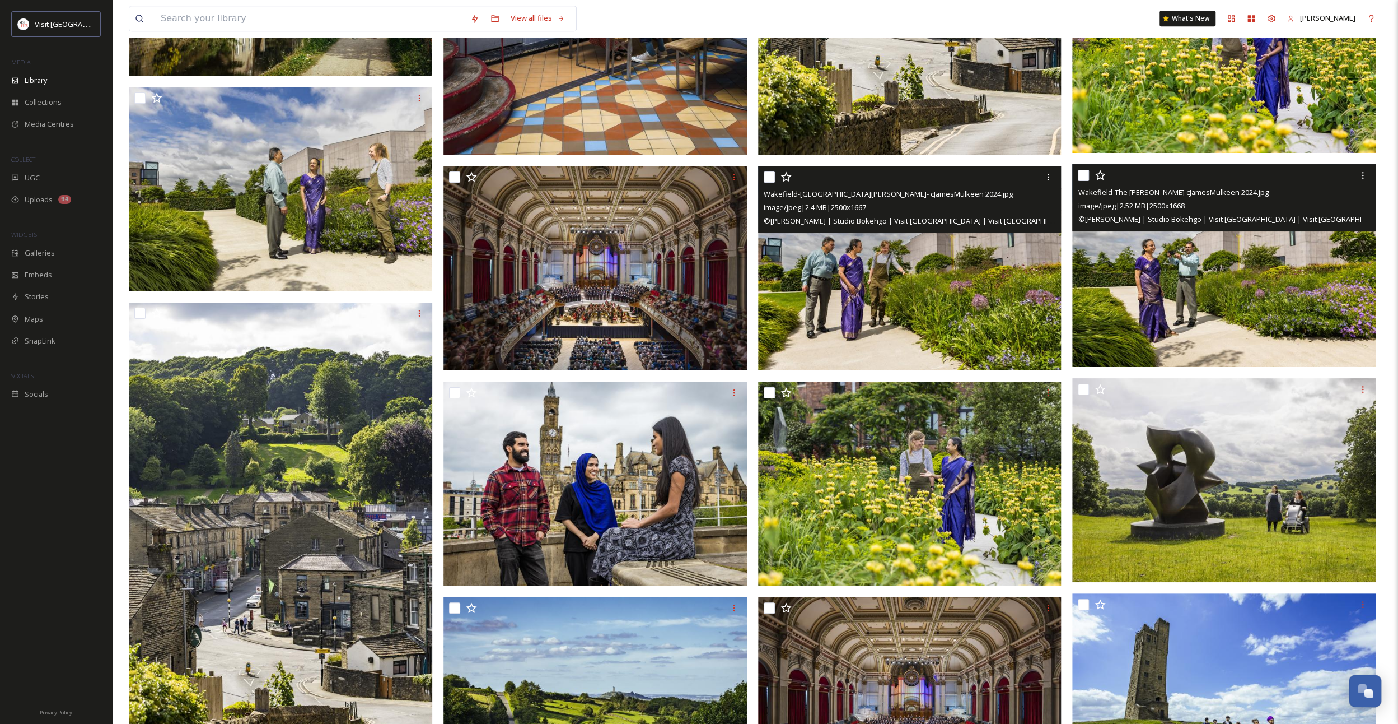
click at [1187, 283] on img at bounding box center [1225, 265] width 304 height 203
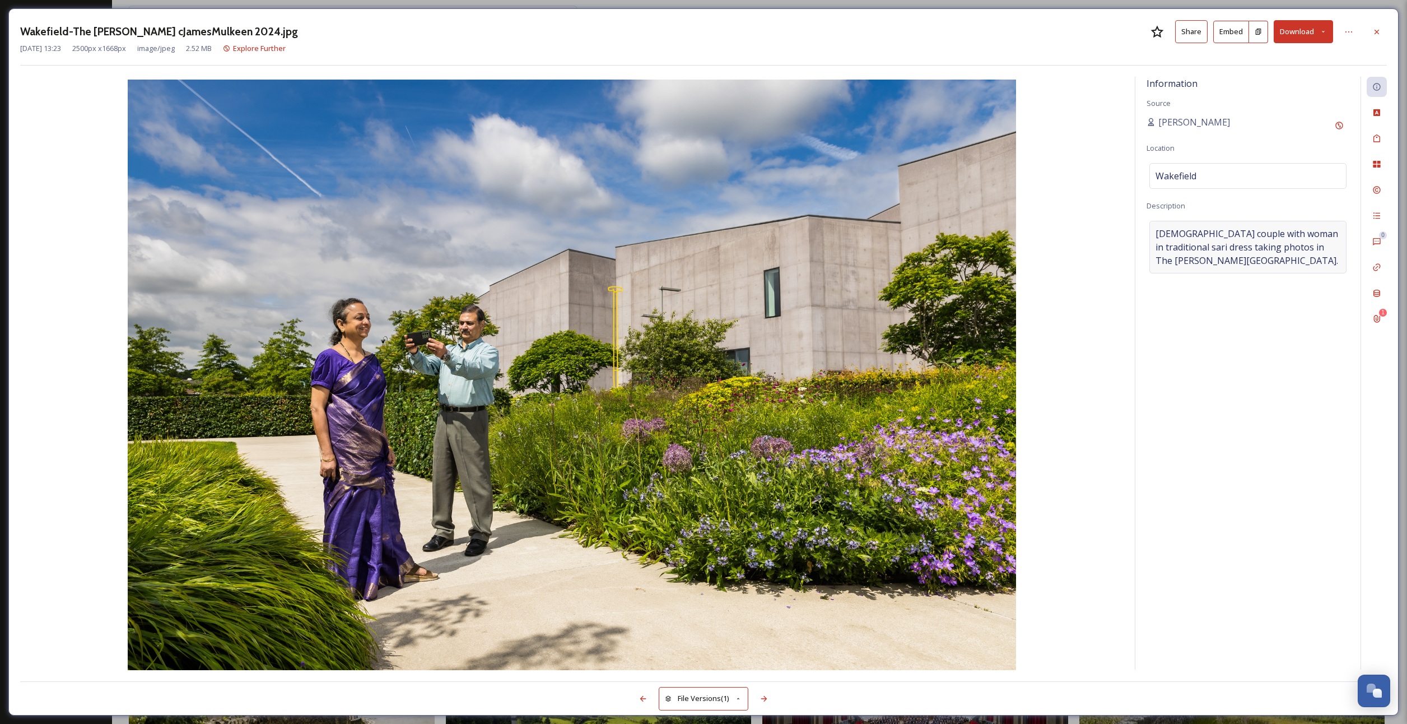
click at [1287, 227] on span "[DEMOGRAPHIC_DATA] couple with woman in traditional sari dress taking photos in…" at bounding box center [1247, 247] width 185 height 40
click at [1268, 238] on textarea "[DEMOGRAPHIC_DATA] couple with woman in traditional sari dress taking photos in…" at bounding box center [1247, 267] width 203 height 93
click at [1378, 32] on icon at bounding box center [1376, 31] width 4 height 4
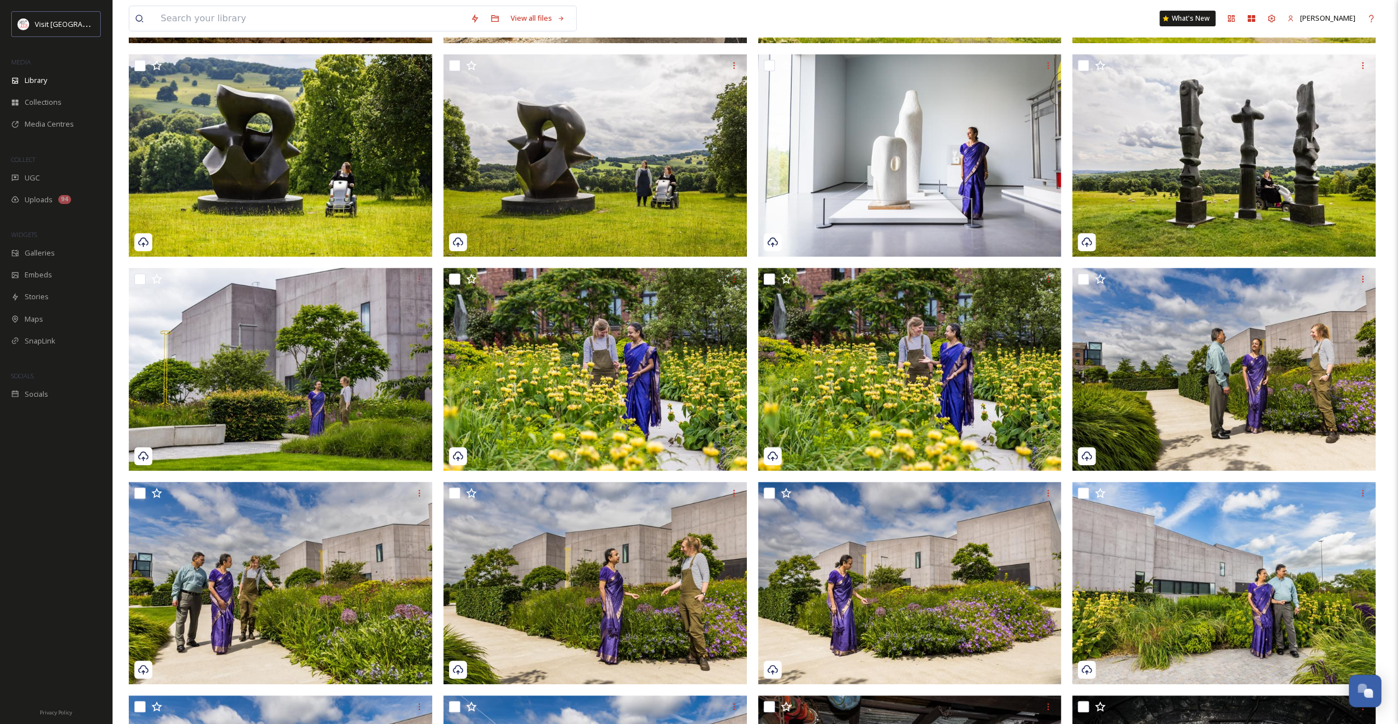
scroll to position [15, 0]
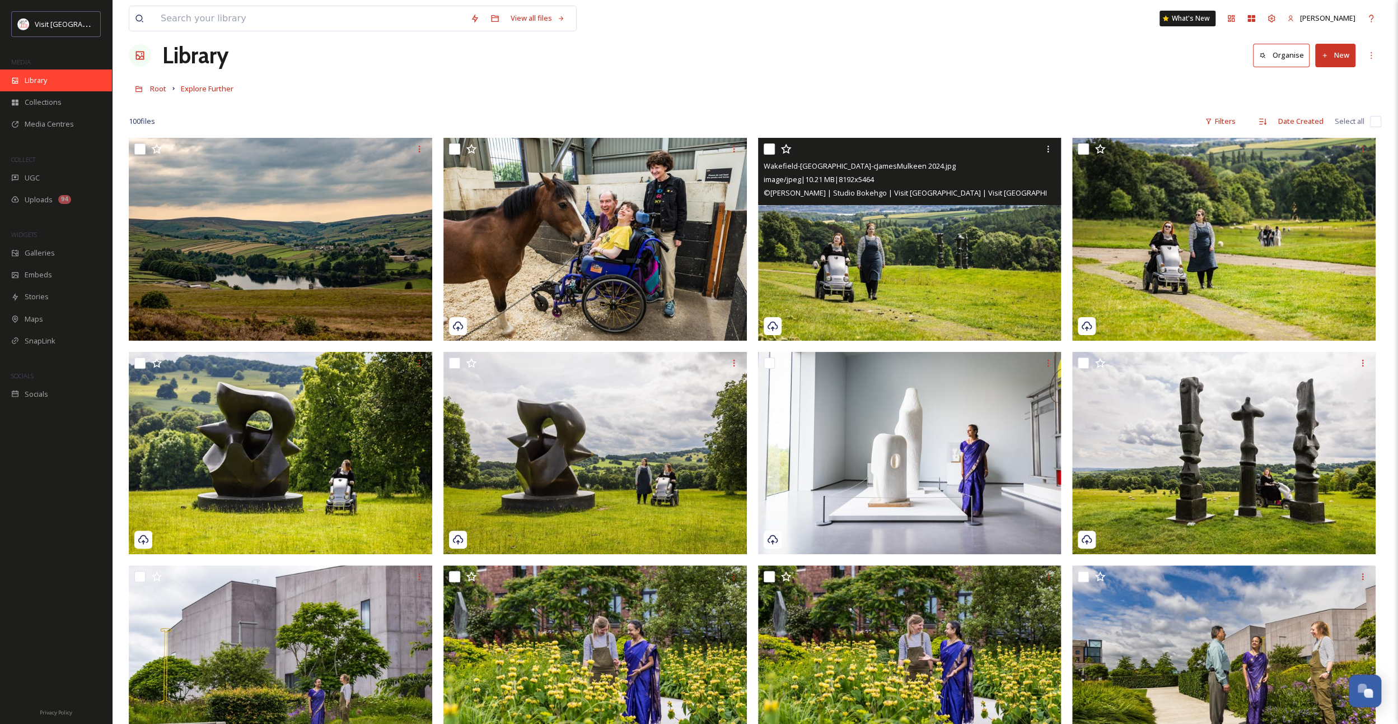
click at [52, 73] on div "Library" at bounding box center [56, 80] width 112 height 22
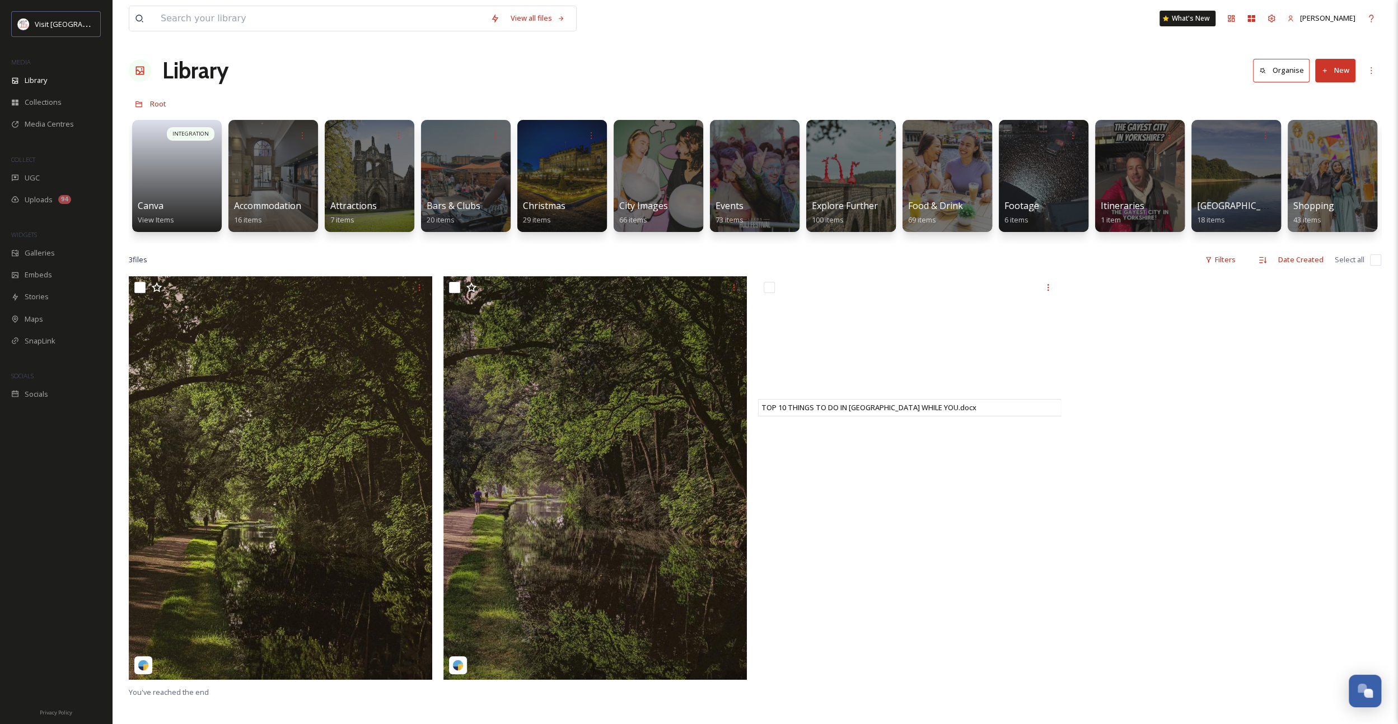
click at [1333, 72] on button "New" at bounding box center [1336, 70] width 40 height 23
click at [1326, 94] on span "File Upload" at bounding box center [1330, 96] width 37 height 11
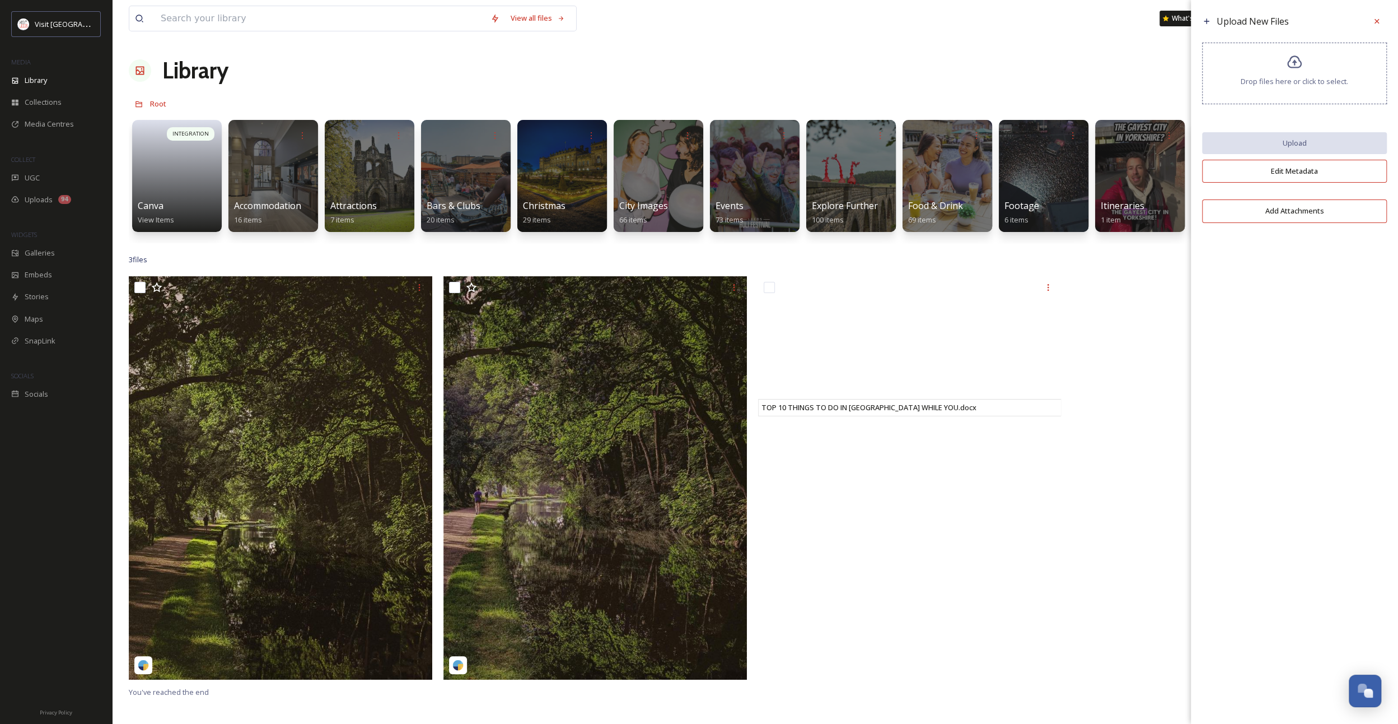
click at [1298, 78] on span "Drop files here or click to select." at bounding box center [1295, 81] width 108 height 11
click at [1379, 25] on icon at bounding box center [1377, 21] width 9 height 9
